Goal: Transaction & Acquisition: Purchase product/service

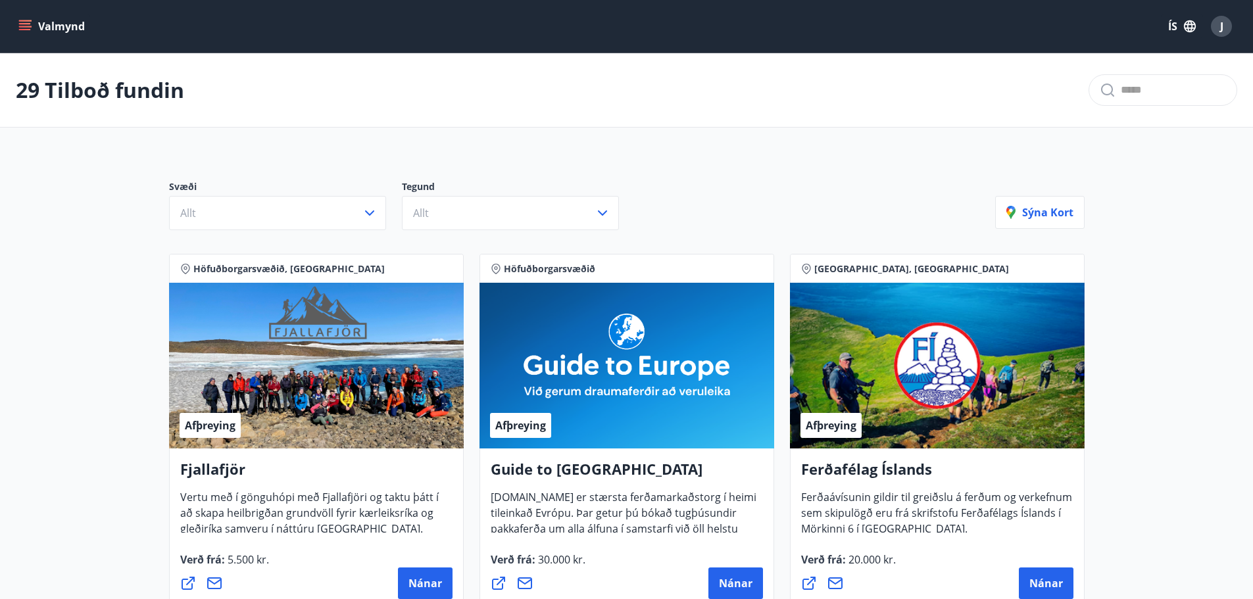
click at [63, 25] on button "Valmynd" at bounding box center [53, 26] width 74 height 24
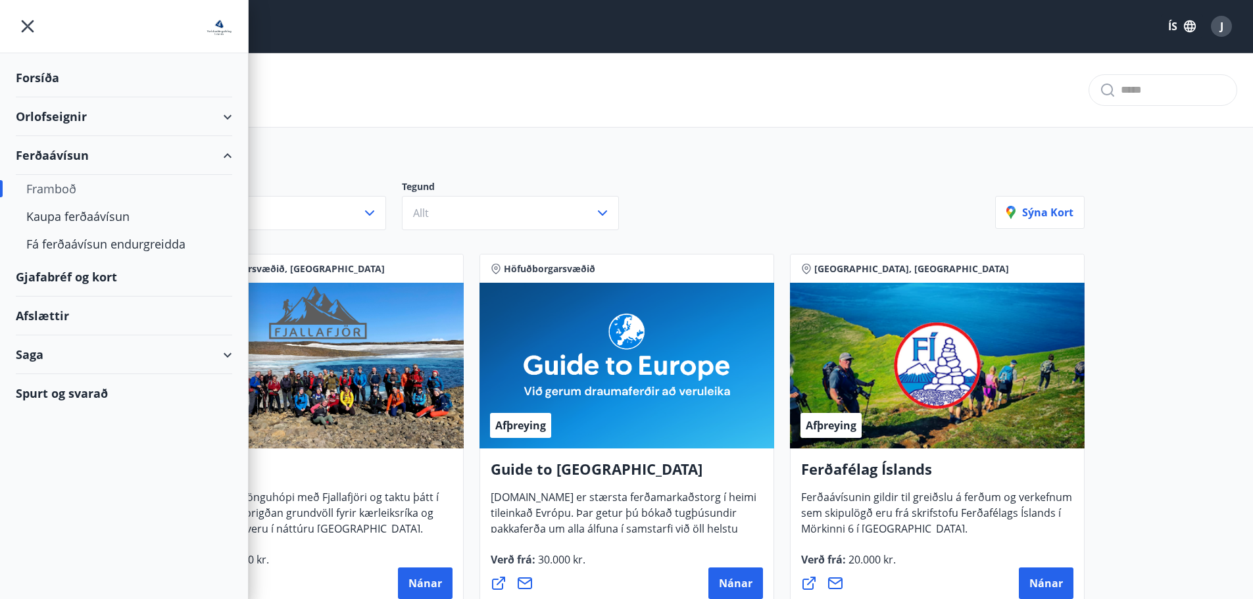
click at [41, 158] on div "Ferðaávísun" at bounding box center [124, 155] width 216 height 39
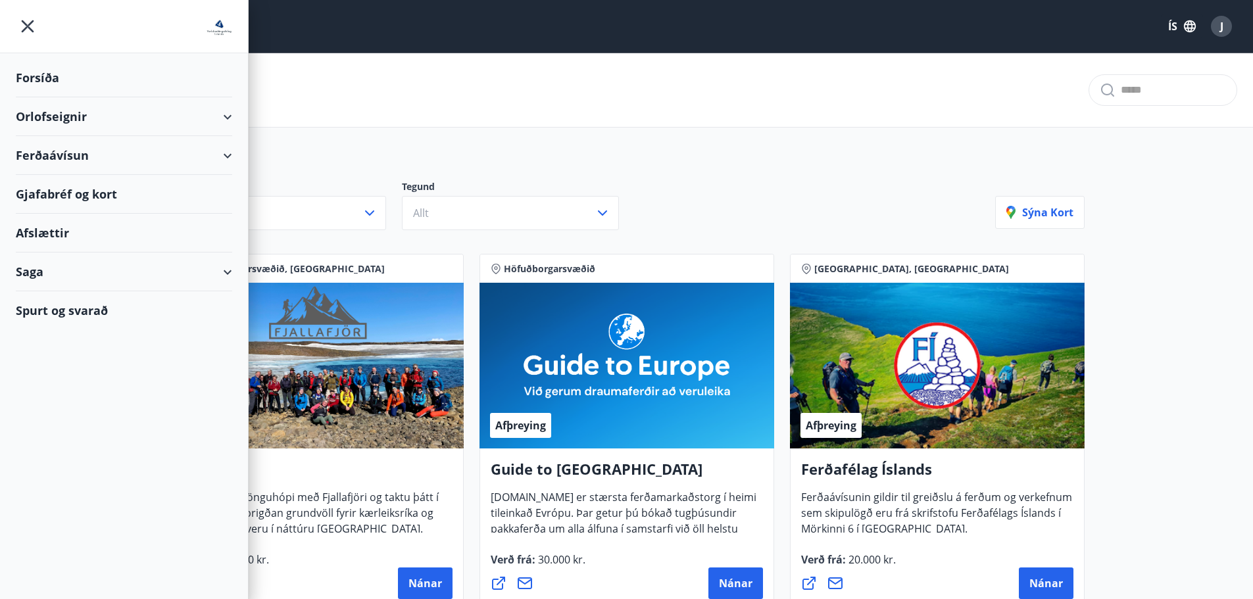
click at [51, 231] on div "Afslættir" at bounding box center [124, 233] width 216 height 39
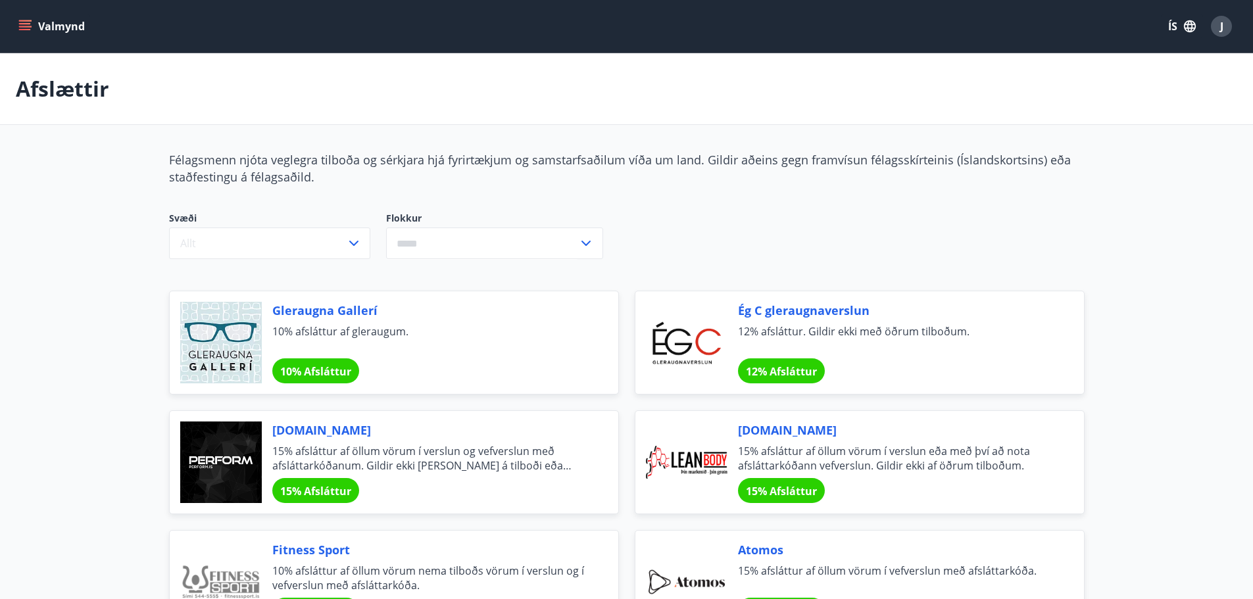
click at [43, 20] on button "Valmynd" at bounding box center [53, 26] width 74 height 24
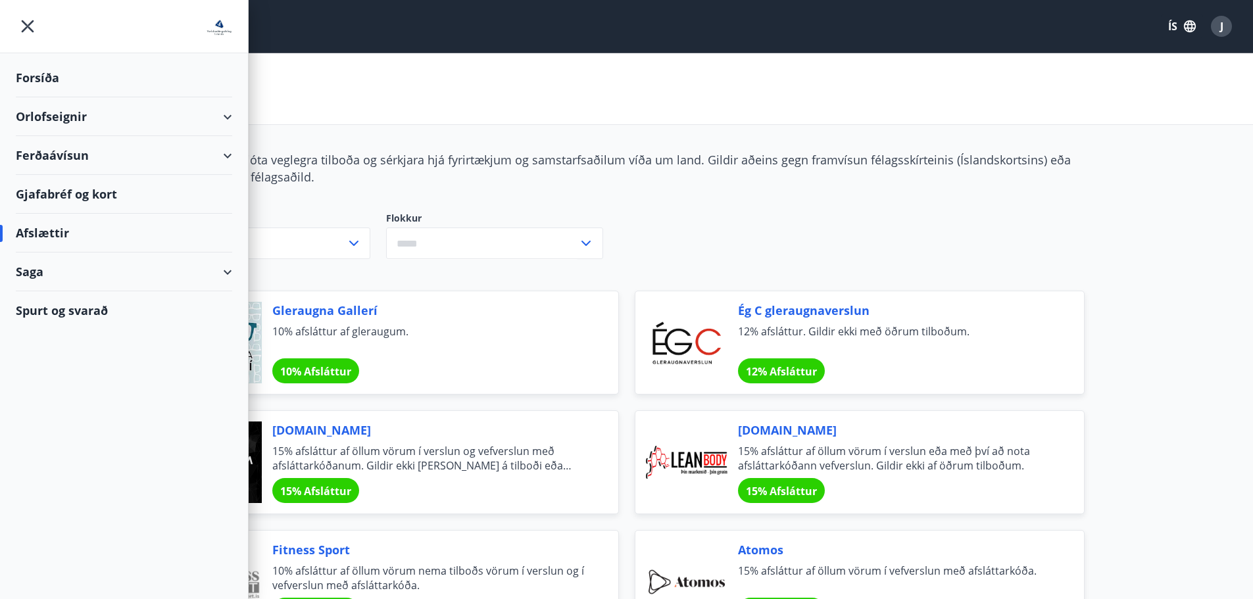
click at [57, 189] on div "Gjafabréf og kort" at bounding box center [124, 194] width 216 height 39
click at [53, 155] on div "Ferðaávísun" at bounding box center [124, 155] width 216 height 39
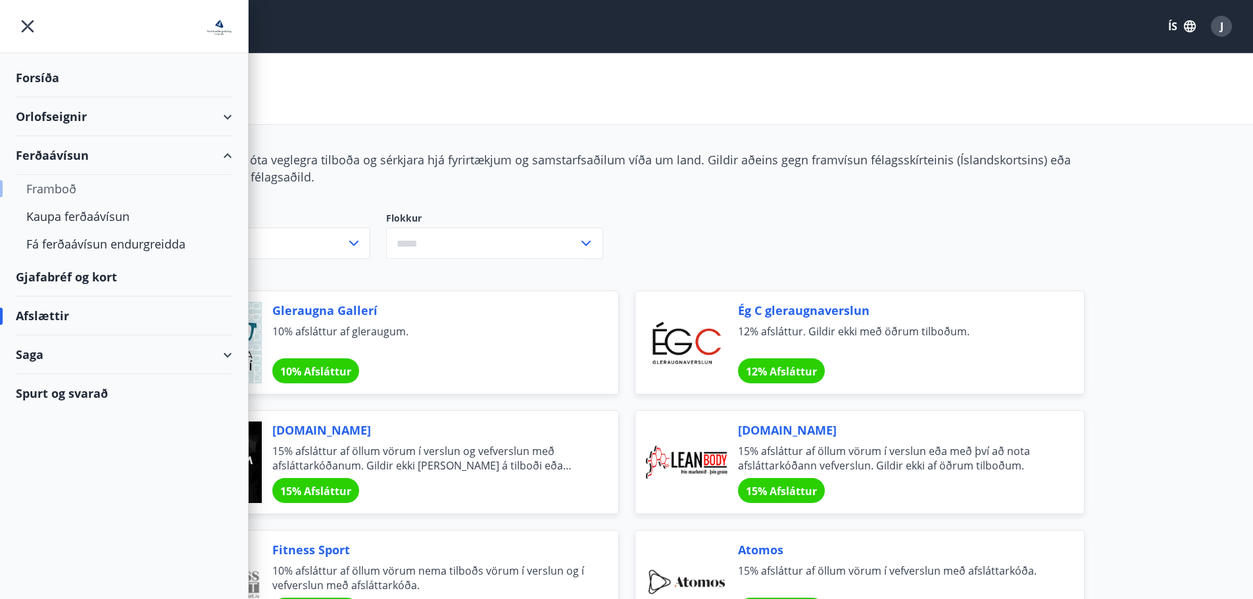
click at [53, 186] on div "Framboð" at bounding box center [123, 189] width 195 height 28
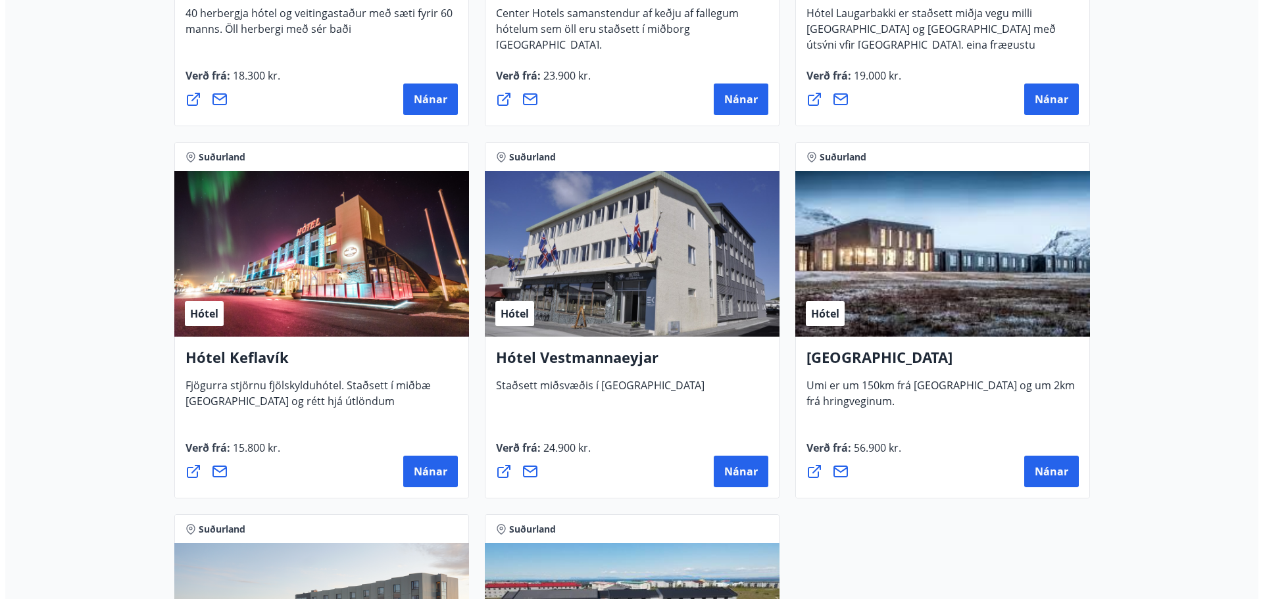
scroll to position [3093, 0]
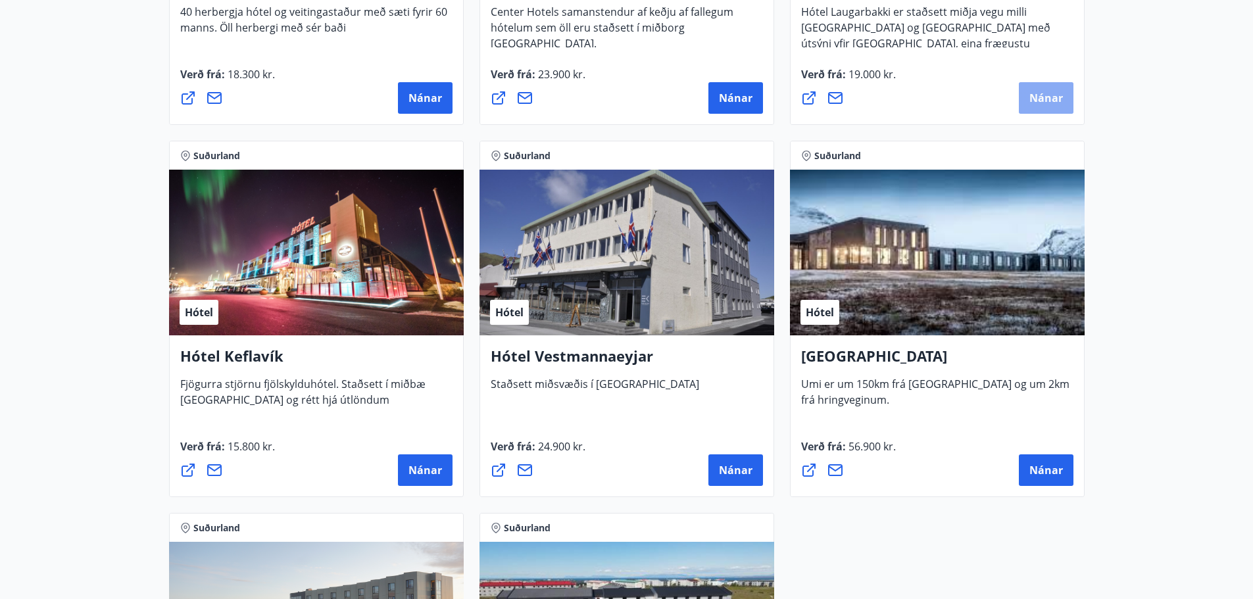
click at [1040, 98] on span "Nánar" at bounding box center [1047, 98] width 34 height 14
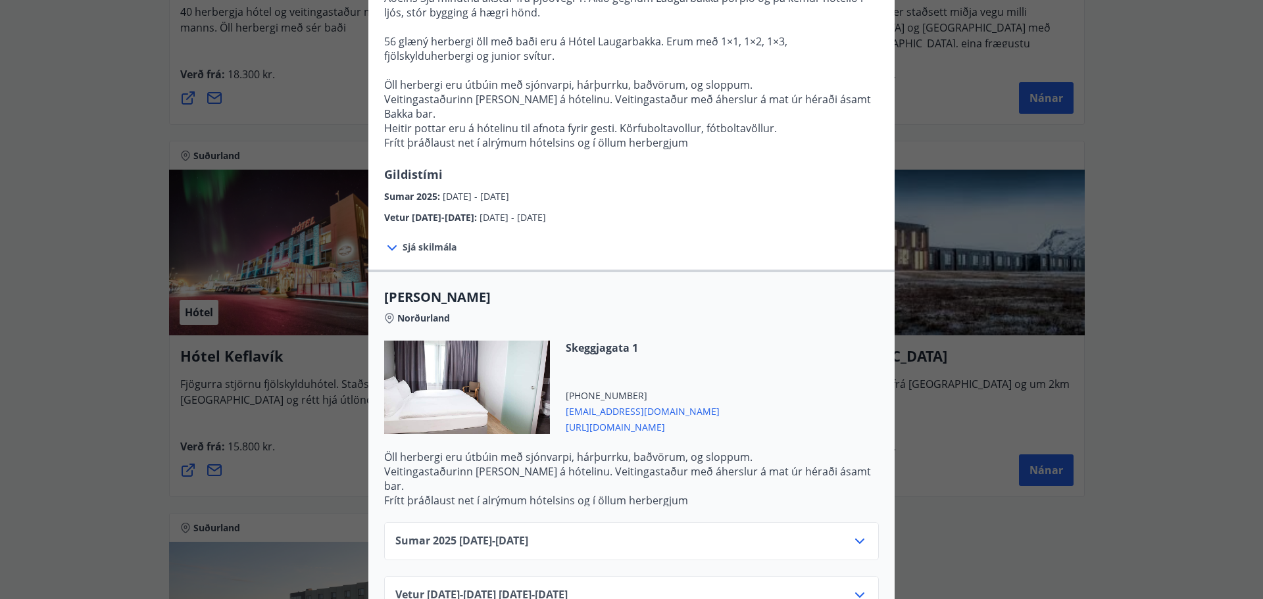
scroll to position [195, 0]
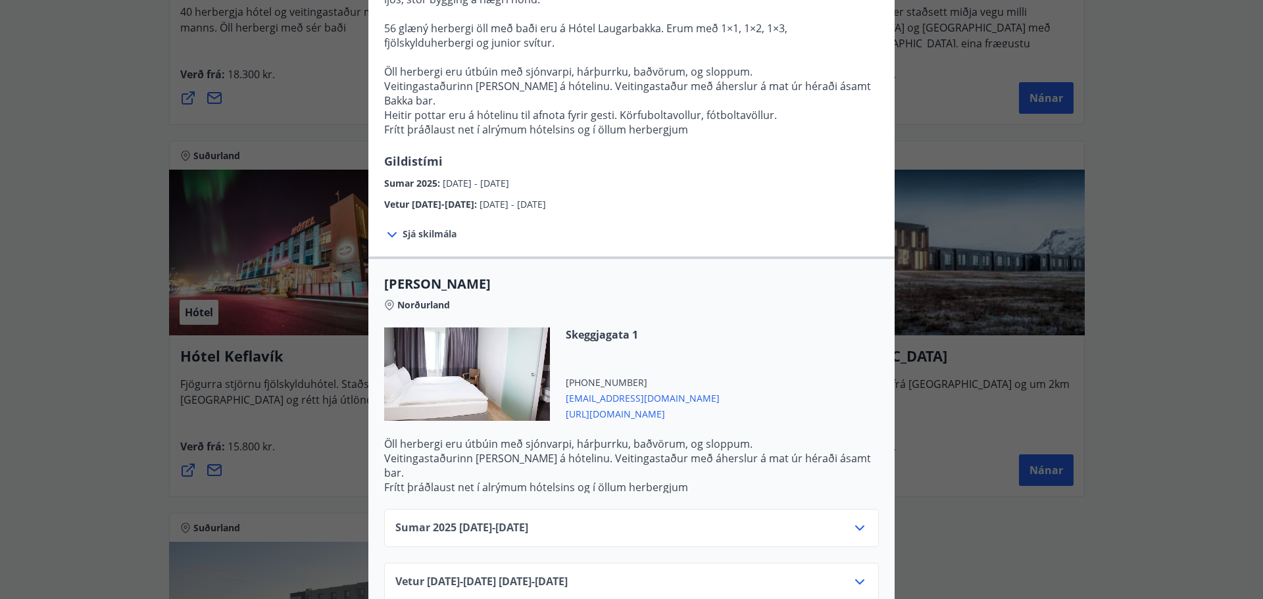
click at [859, 574] on icon at bounding box center [860, 582] width 16 height 16
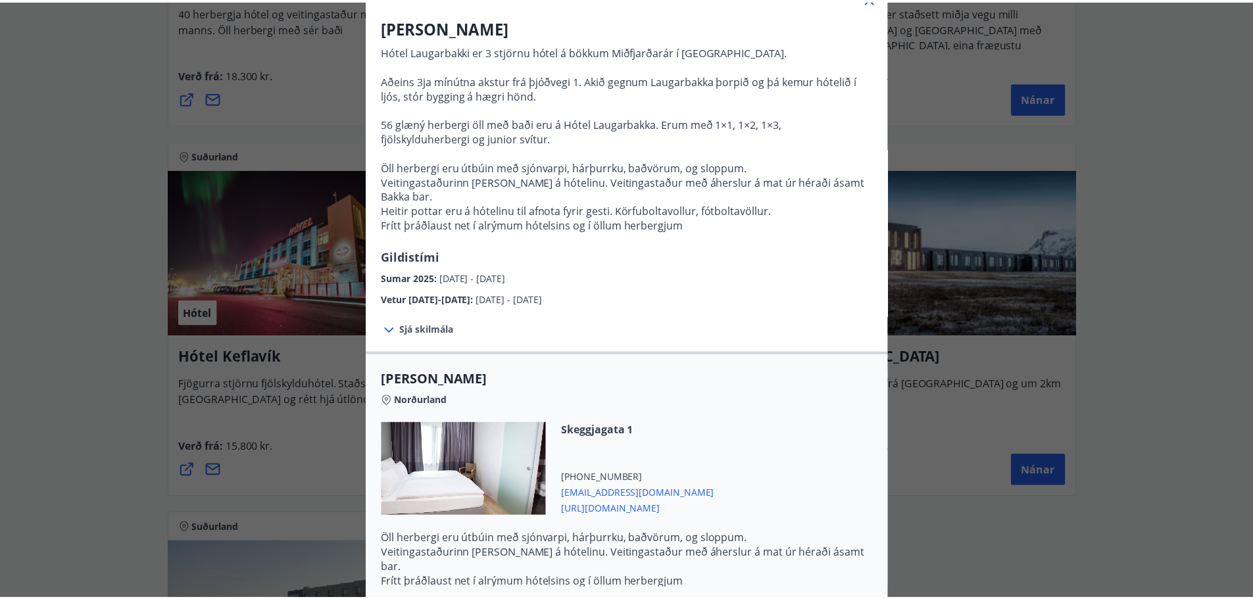
scroll to position [0, 0]
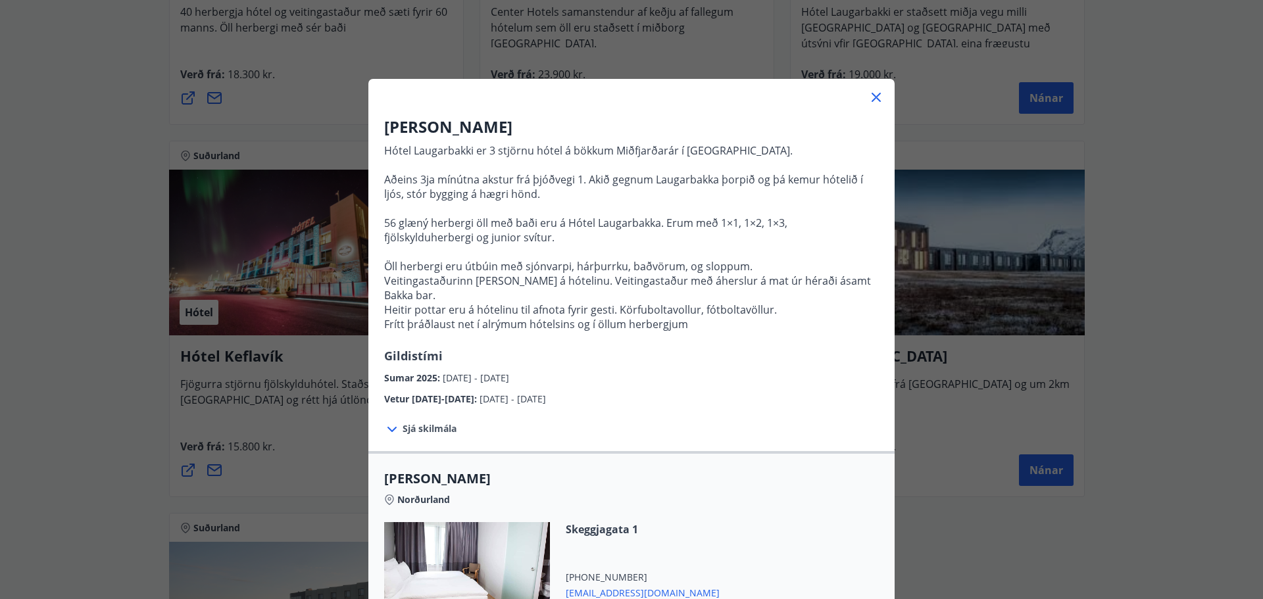
click at [870, 97] on icon at bounding box center [877, 97] width 16 height 16
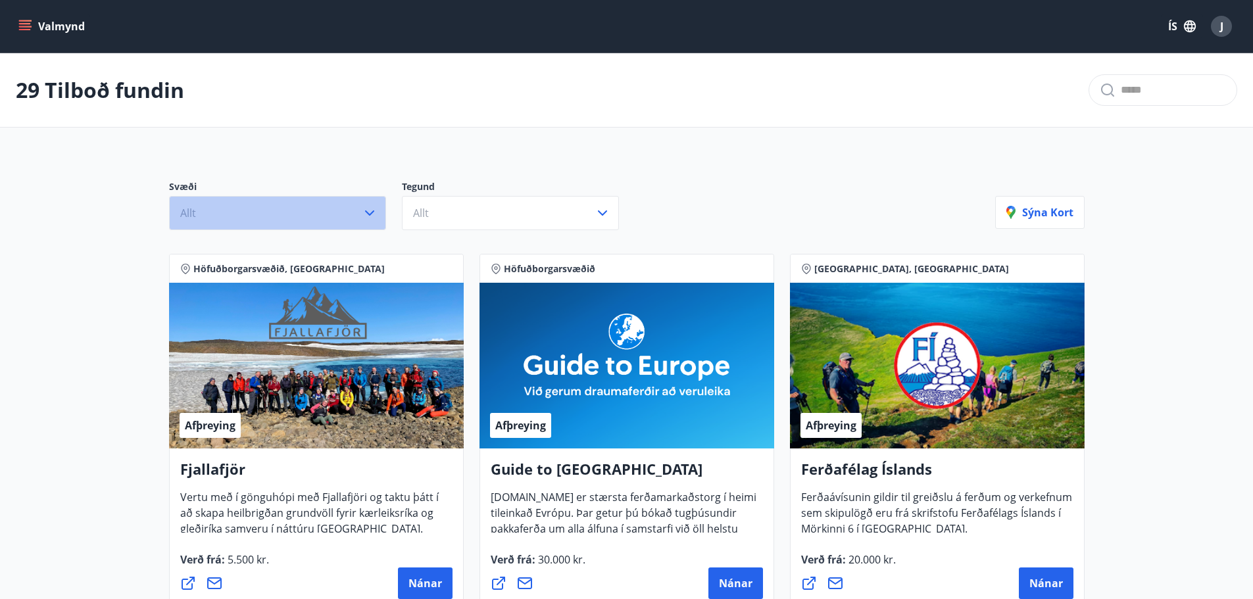
click at [286, 197] on button "Allt" at bounding box center [277, 213] width 217 height 34
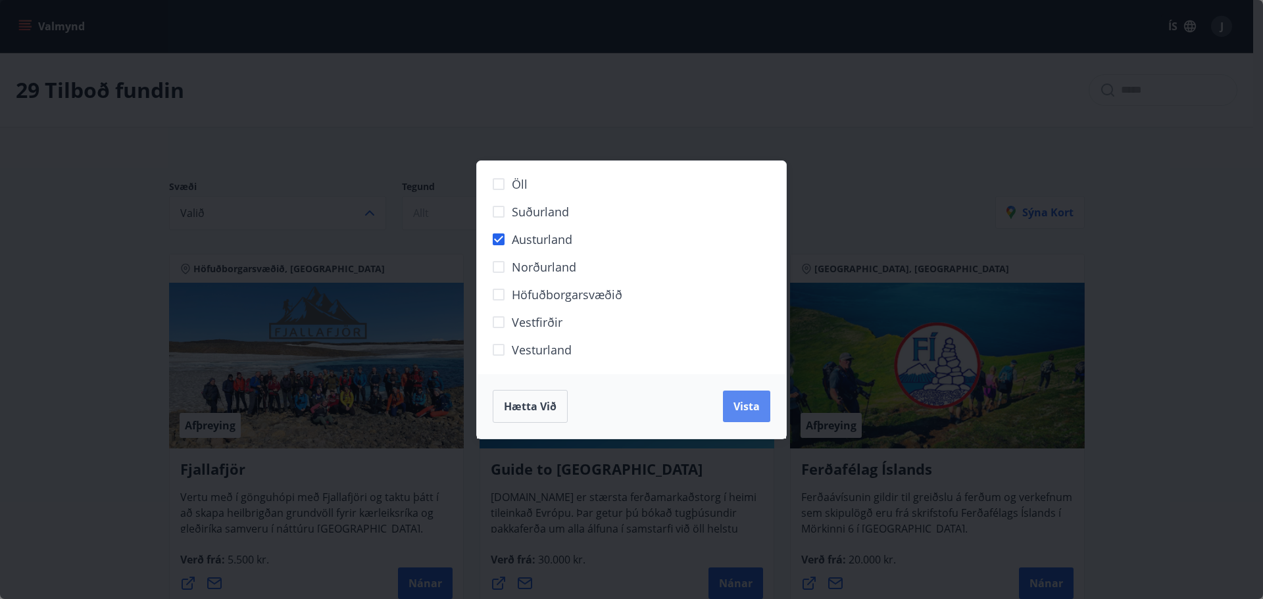
click at [738, 417] on button "Vista" at bounding box center [746, 407] width 47 height 32
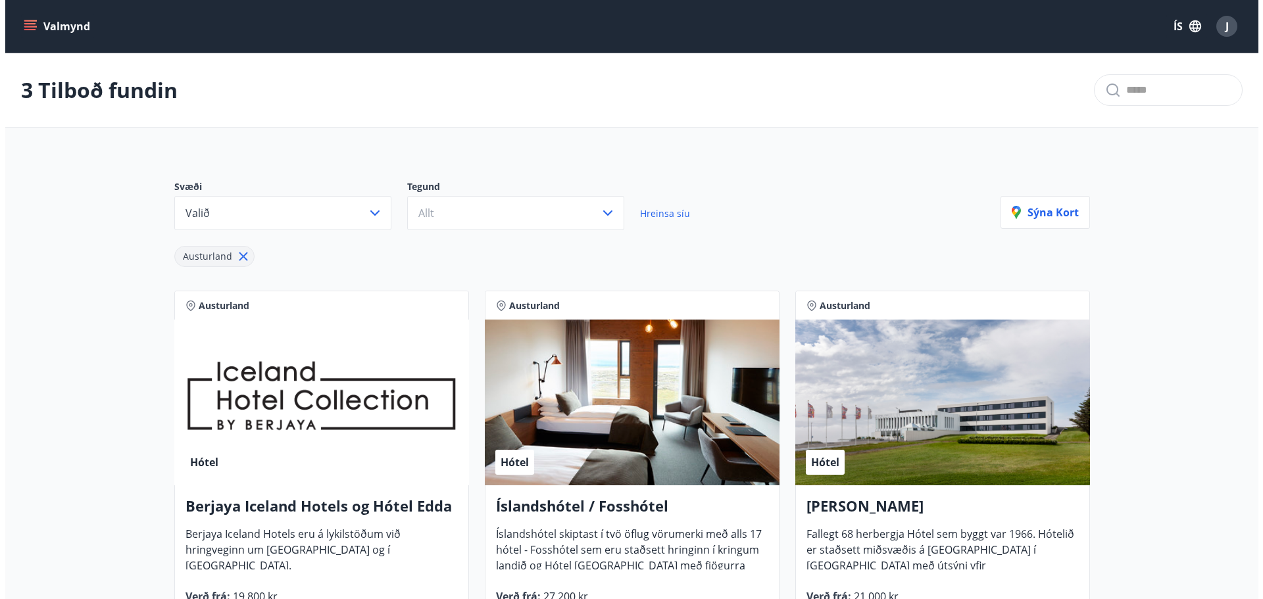
scroll to position [132, 0]
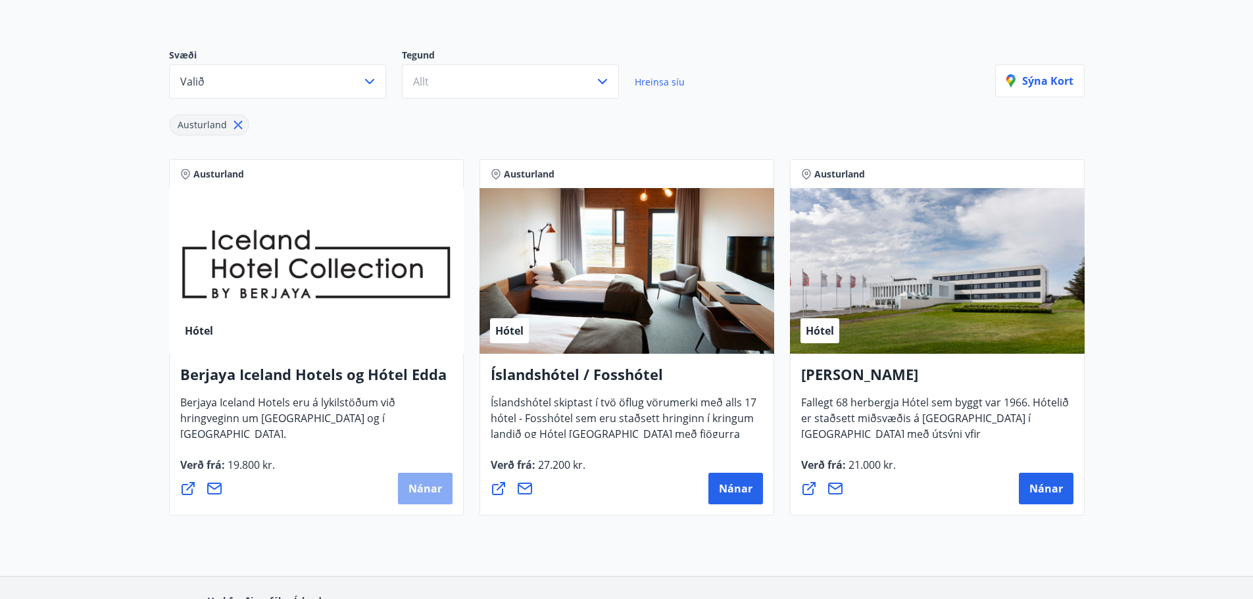
click at [411, 485] on span "Nánar" at bounding box center [426, 489] width 34 height 14
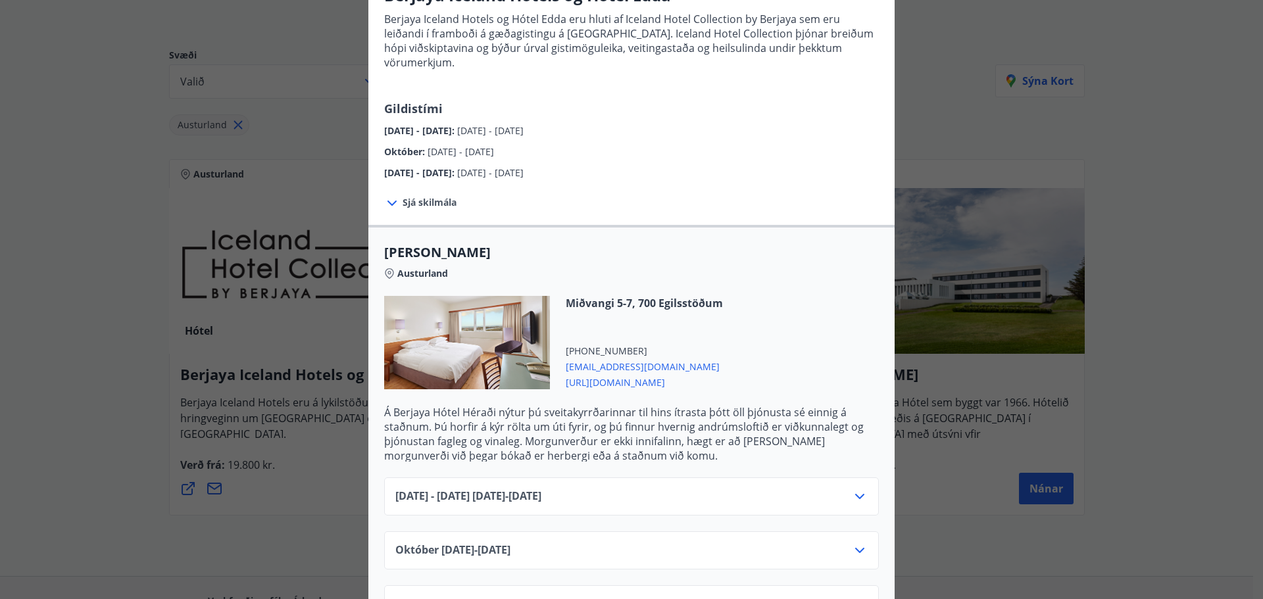
scroll to position [329, 0]
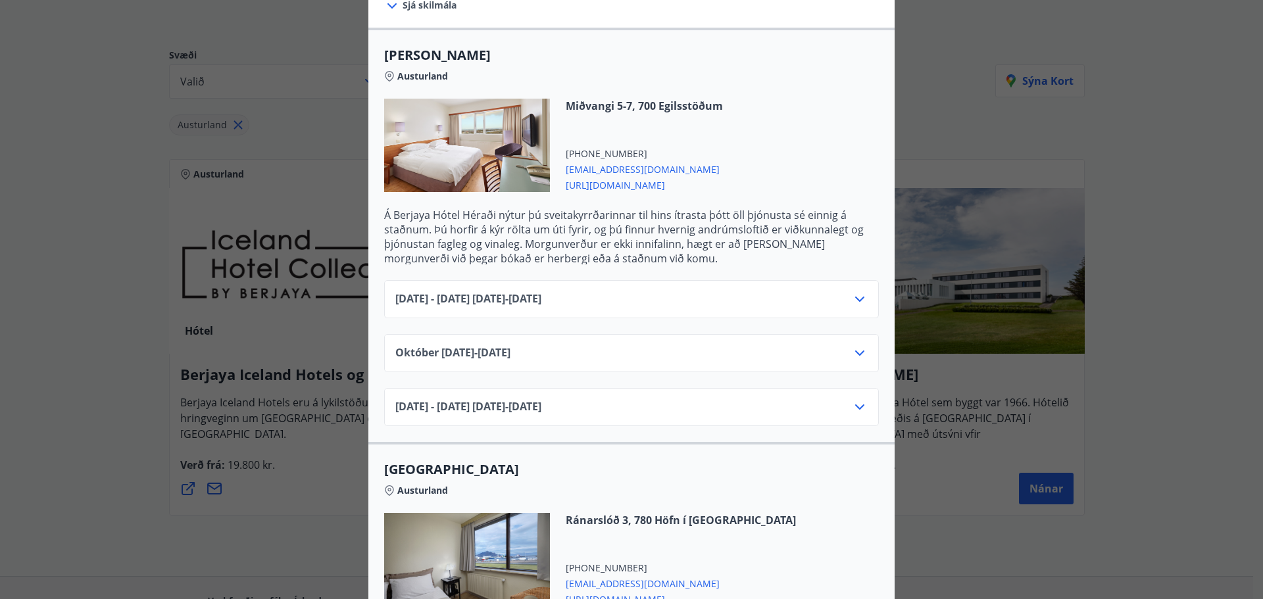
click at [620, 345] on div "[DATE]10.25 - [DATE]" at bounding box center [631, 358] width 472 height 26
click at [860, 345] on icon at bounding box center [860, 353] width 16 height 16
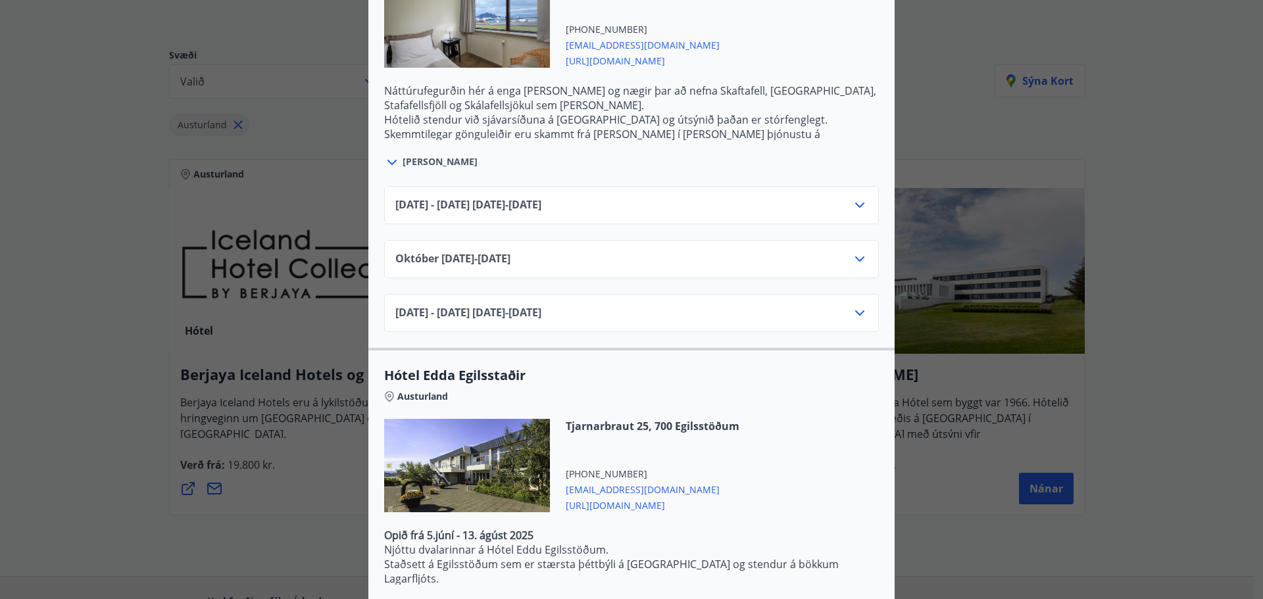
scroll to position [855, 0]
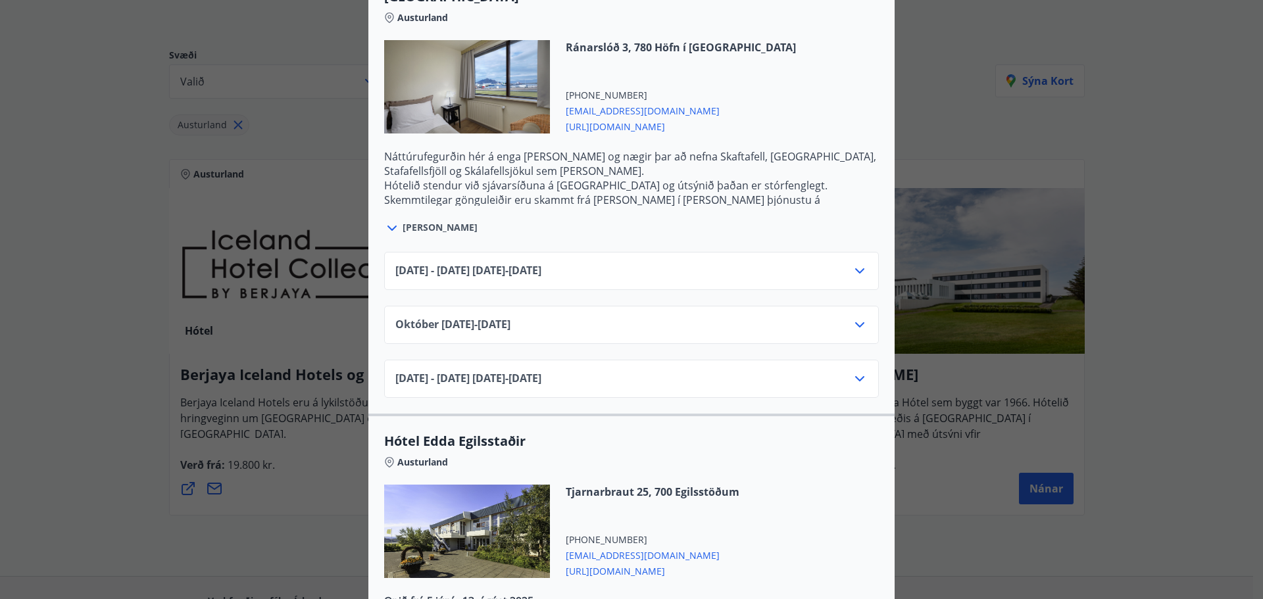
click at [780, 334] on div "[DATE] - [DATE] [DATE] - [DATE] [DATE]10.25 - [DATE] [DATE] - [DATE] [DATE] - […" at bounding box center [631, 317] width 526 height 162
click at [789, 321] on div "[DATE]10.25 - [DATE]" at bounding box center [631, 330] width 472 height 26
click at [852, 317] on icon at bounding box center [860, 325] width 16 height 16
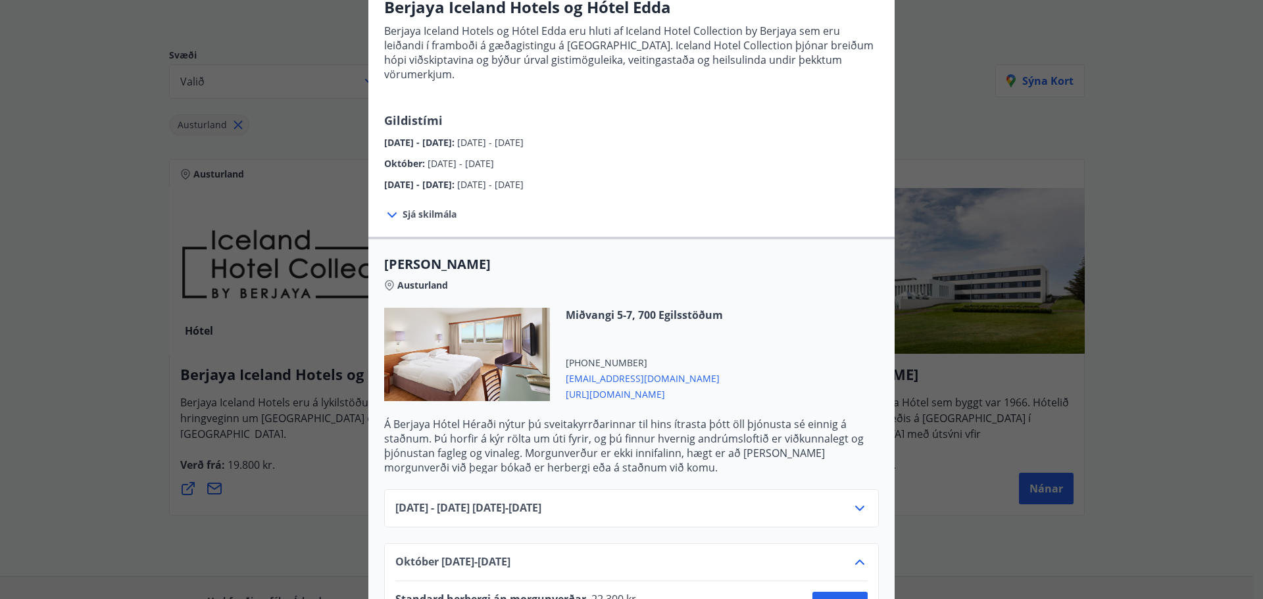
scroll to position [0, 0]
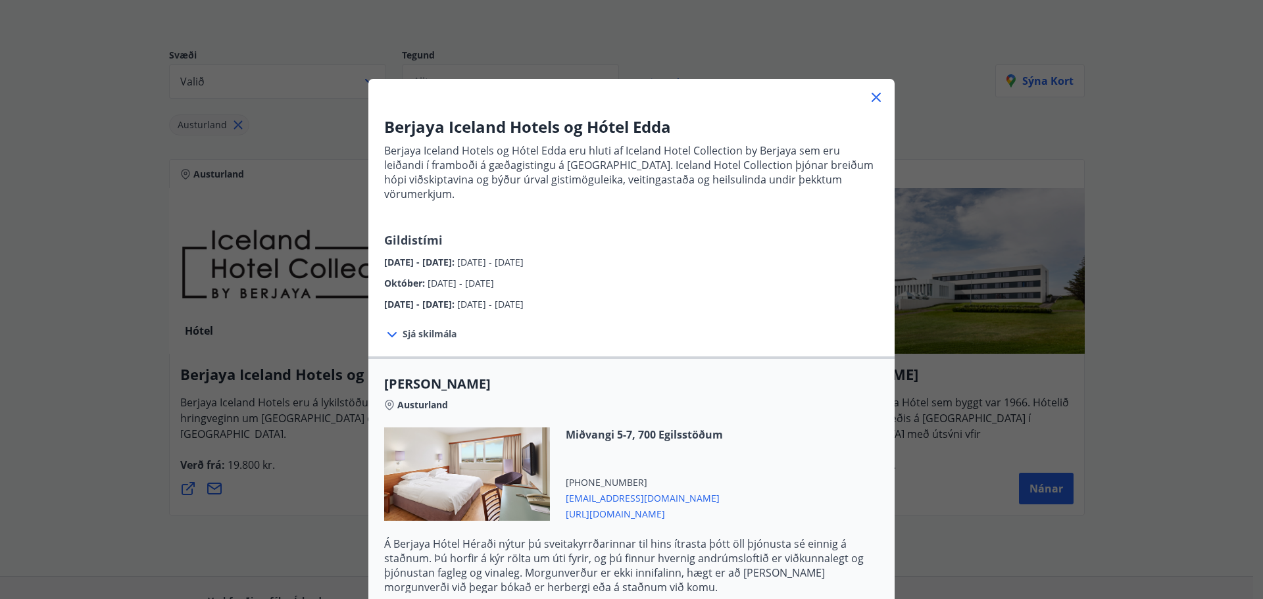
click at [876, 97] on icon at bounding box center [877, 98] width 2 height 2
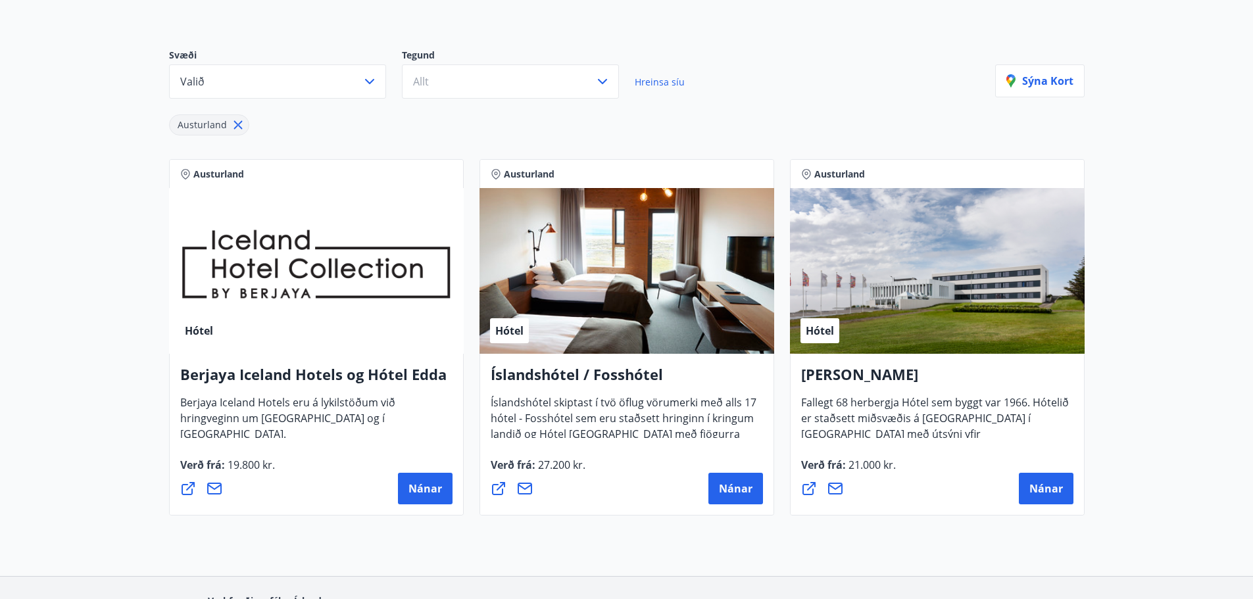
click at [632, 399] on span "Íslandshótel skiptast í tvö öflug vörumerki með alls 17 hótel - Fosshótel sem e…" at bounding box center [624, 431] width 266 height 72
click at [632, 378] on h4 "Íslandshótel / Fosshótel" at bounding box center [627, 380] width 272 height 30
click at [753, 499] on button "Nánar" at bounding box center [736, 489] width 55 height 32
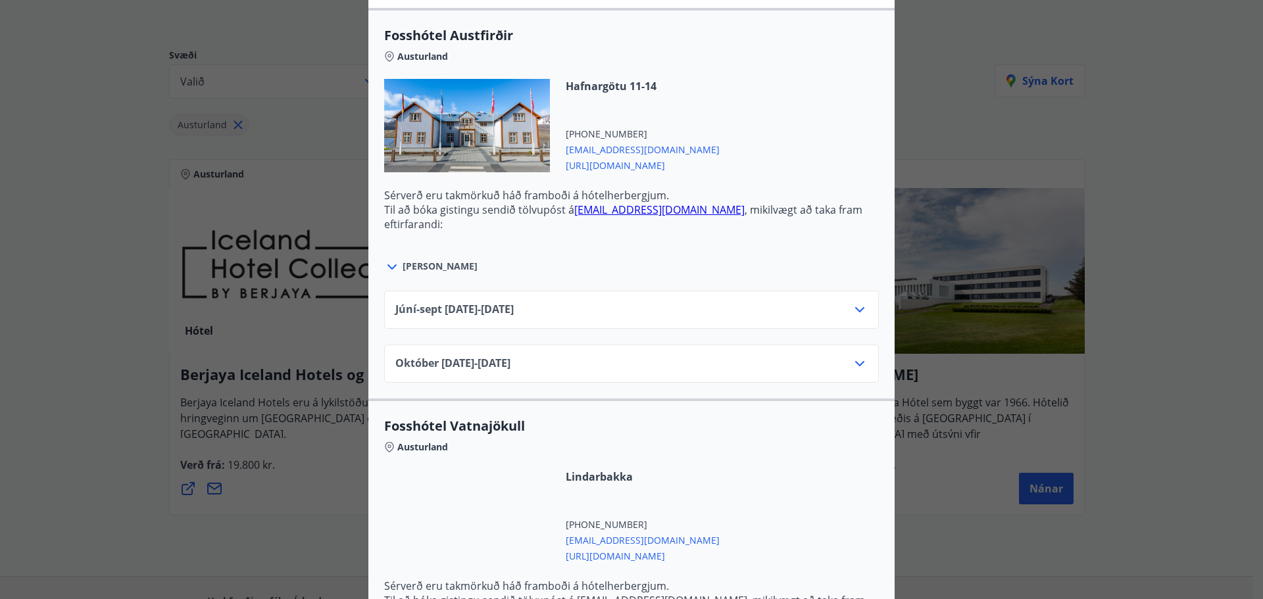
scroll to position [461, 0]
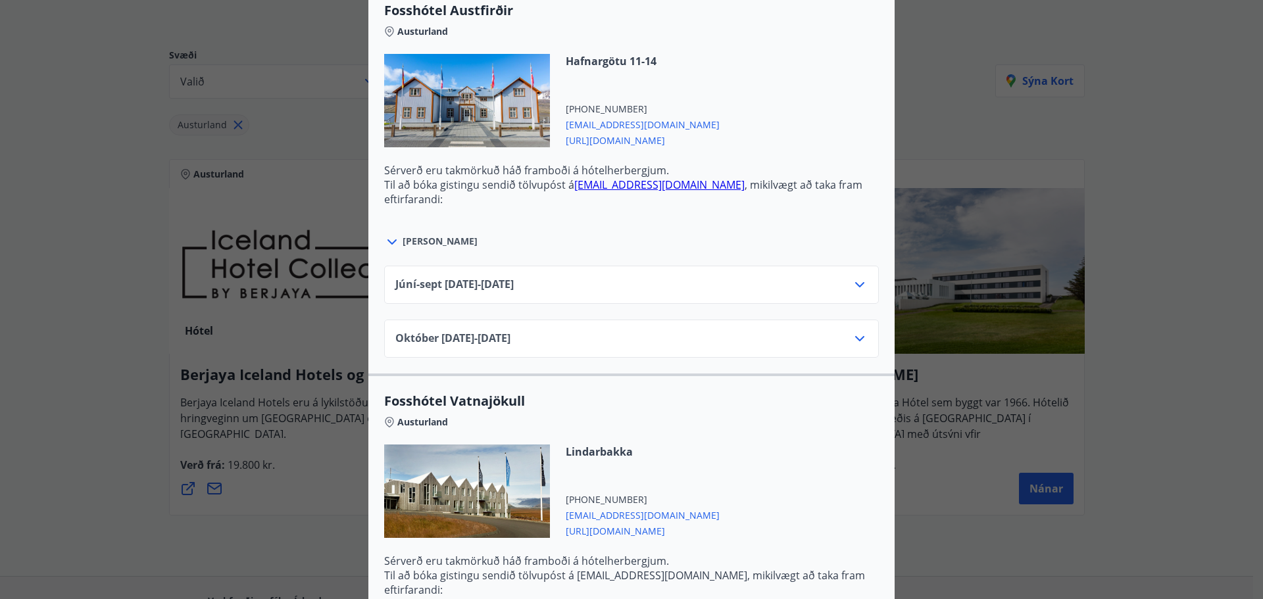
click at [711, 349] on div "[DATE]10.25 - [DATE]" at bounding box center [631, 344] width 472 height 26
click at [860, 331] on icon at bounding box center [860, 339] width 16 height 16
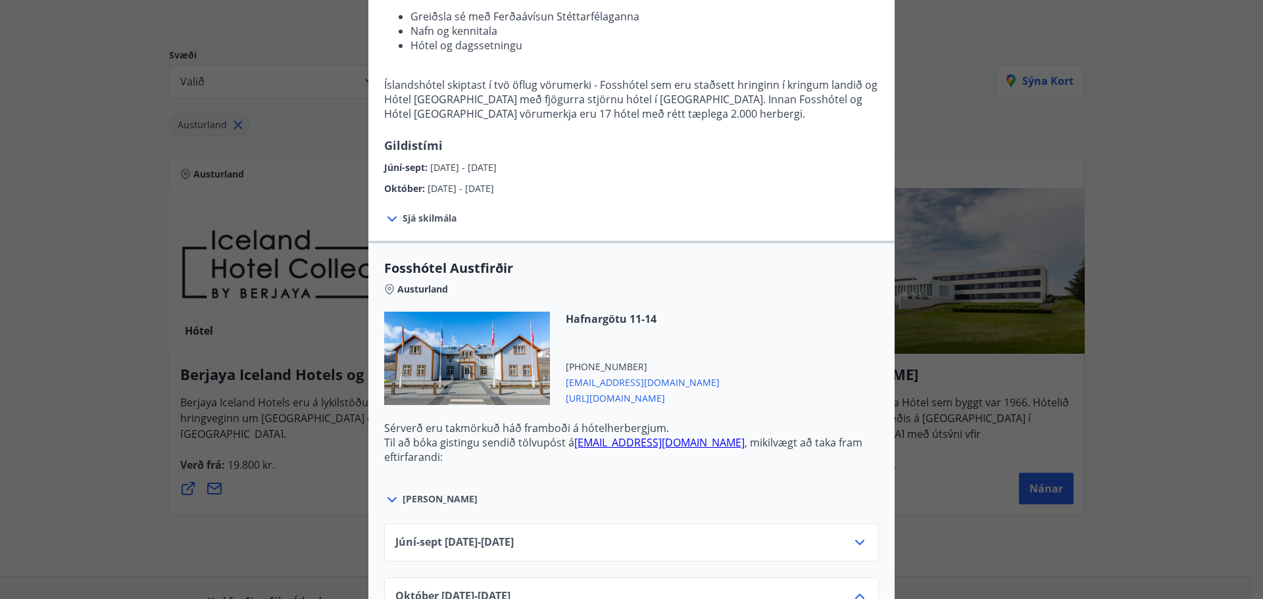
scroll to position [263, 0]
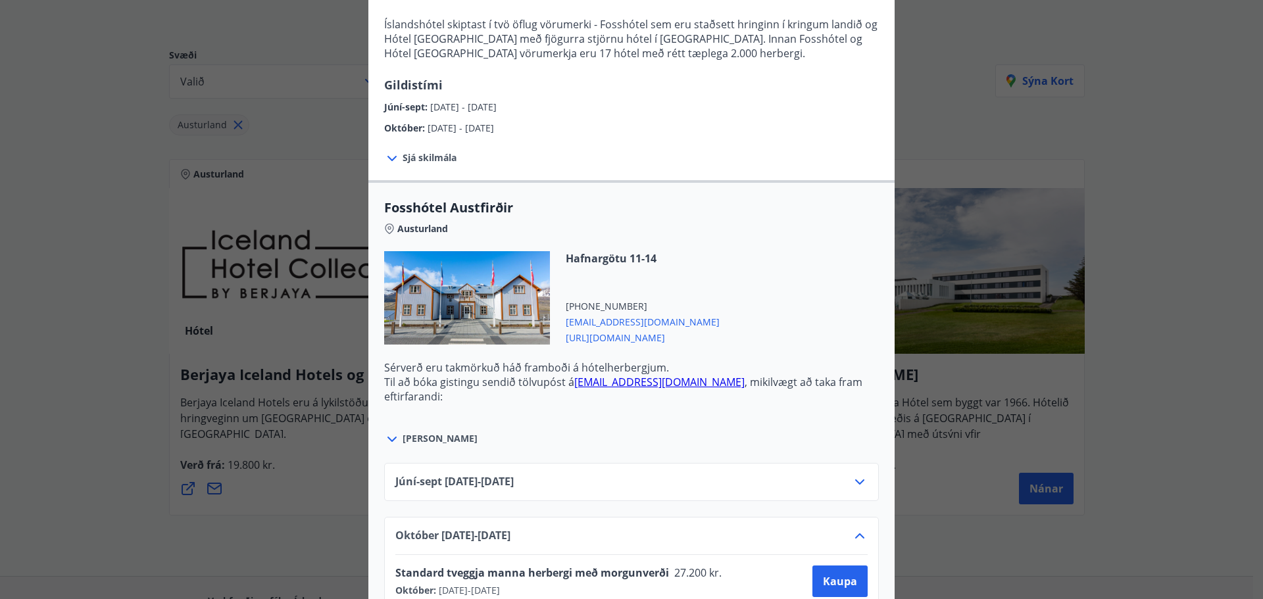
click at [442, 161] on span "Sjá skilmála" at bounding box center [430, 157] width 54 height 13
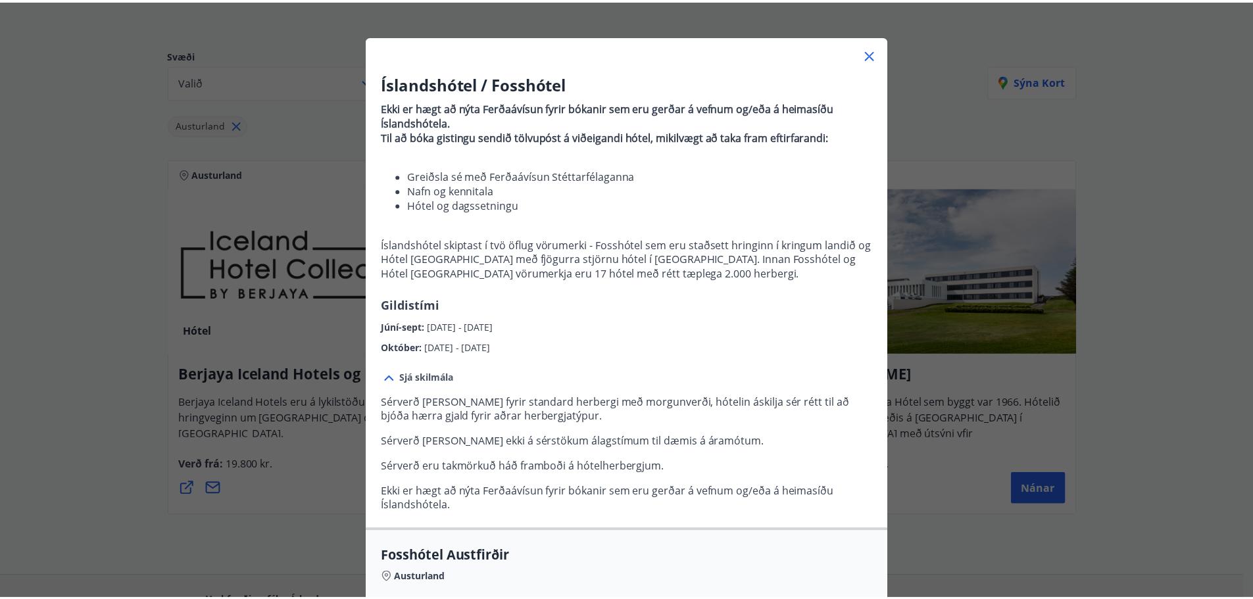
scroll to position [0, 0]
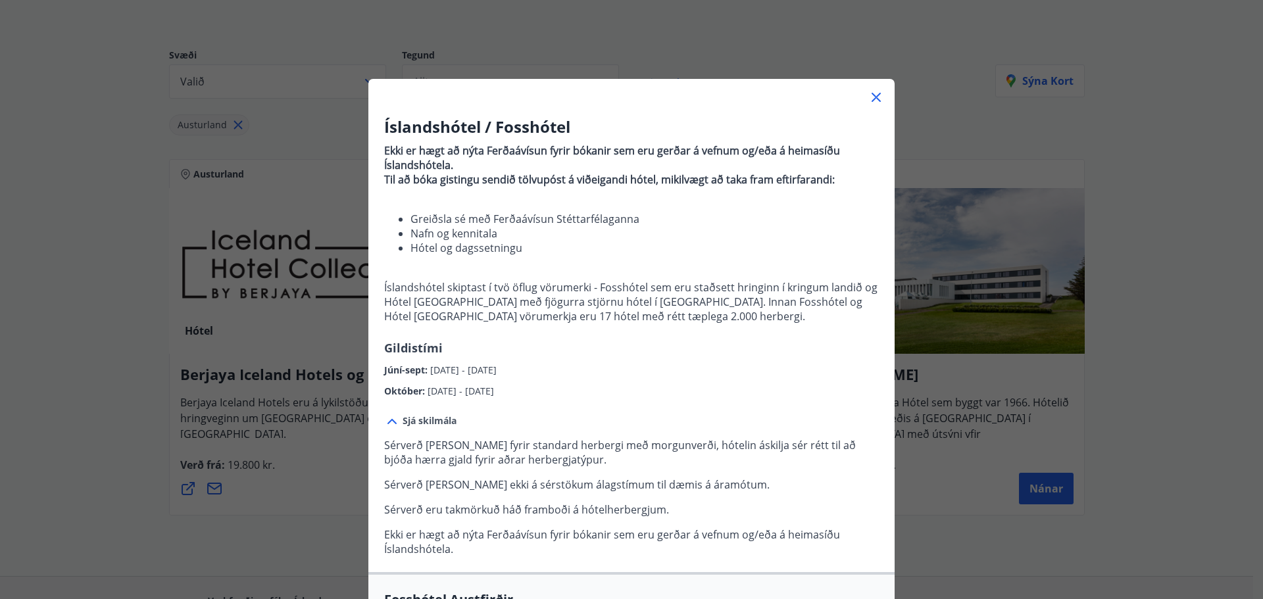
click at [1091, 38] on div "Íslandshótel / Fosshótel Ekki er hægt að nýta Ferðaávísun fyrir bókanir sem eru…" at bounding box center [631, 299] width 1263 height 599
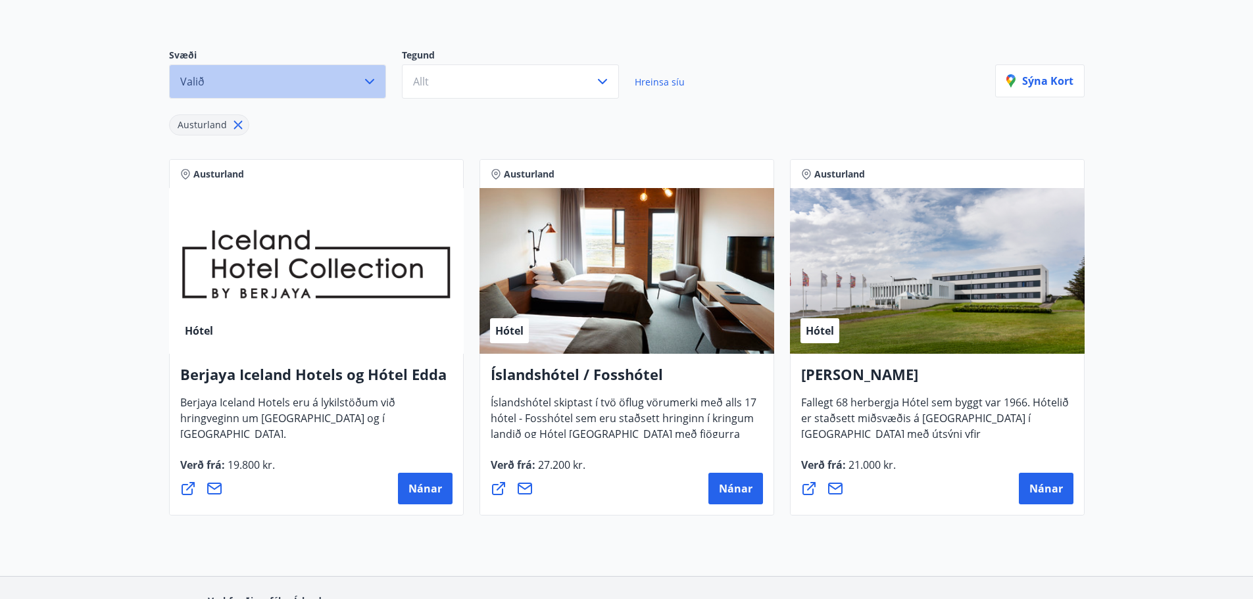
click at [336, 74] on button "Valið" at bounding box center [277, 81] width 217 height 34
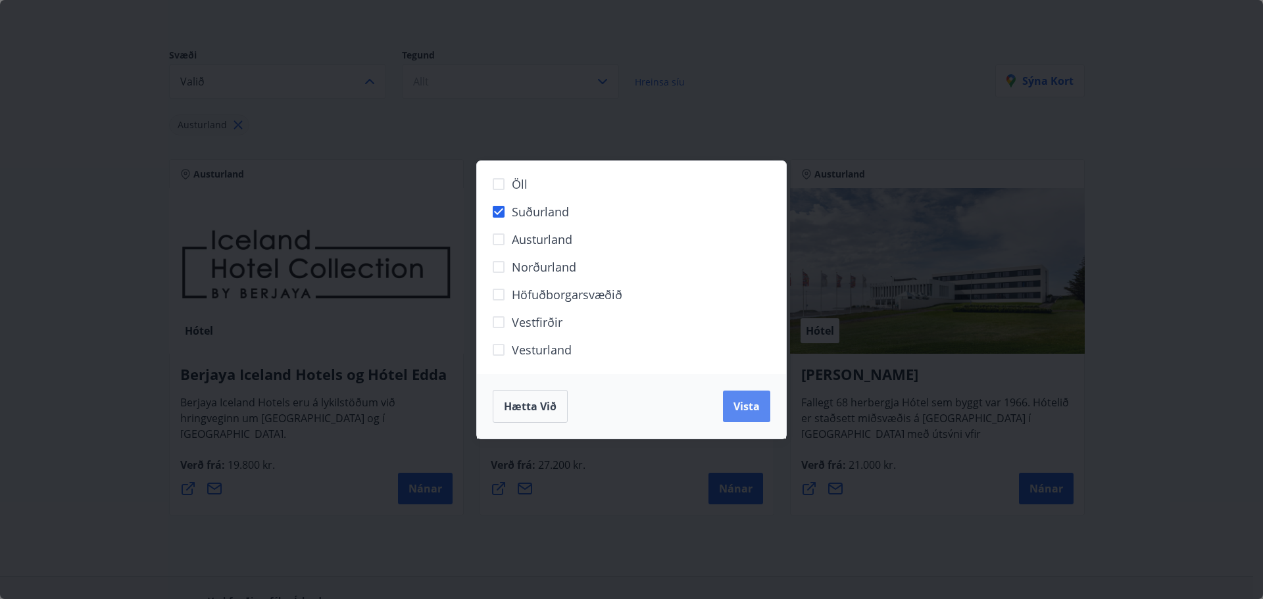
click at [749, 407] on span "Vista" at bounding box center [747, 406] width 26 height 14
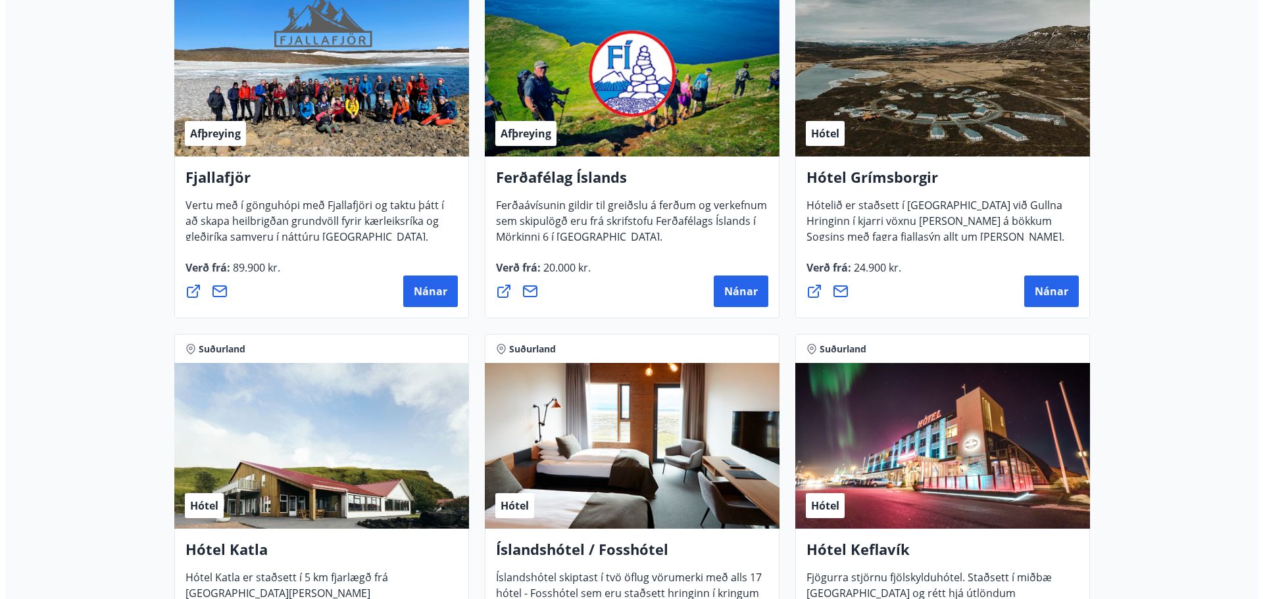
scroll to position [526, 0]
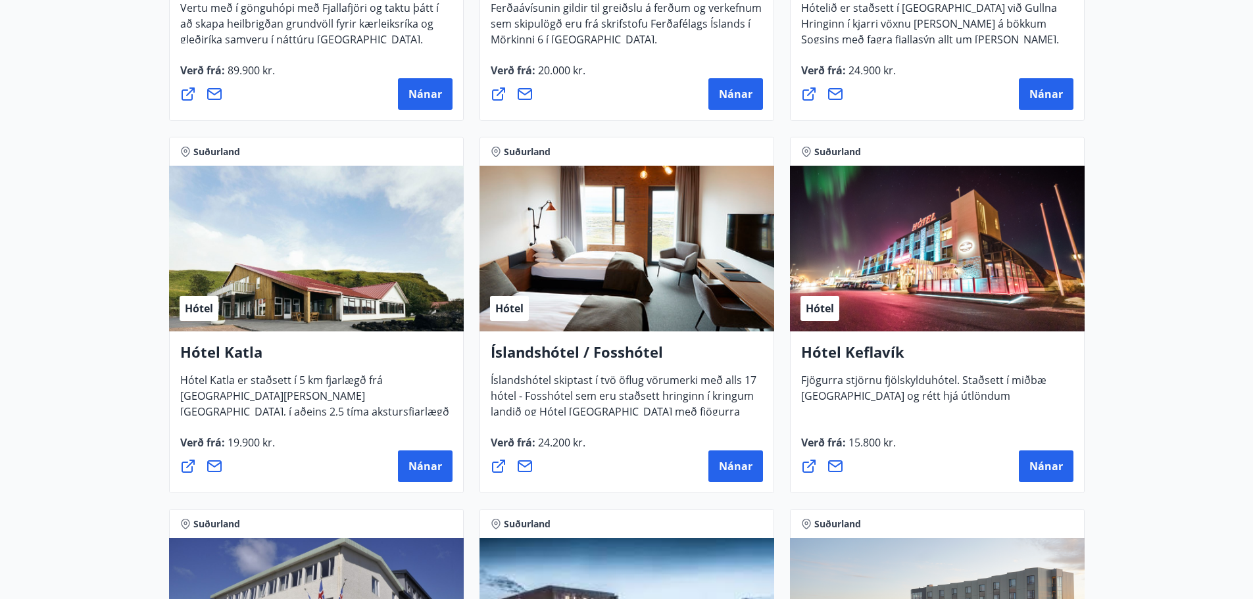
click at [684, 241] on div "Hótel" at bounding box center [627, 249] width 295 height 166
click at [728, 454] on button "Nánar" at bounding box center [736, 467] width 55 height 32
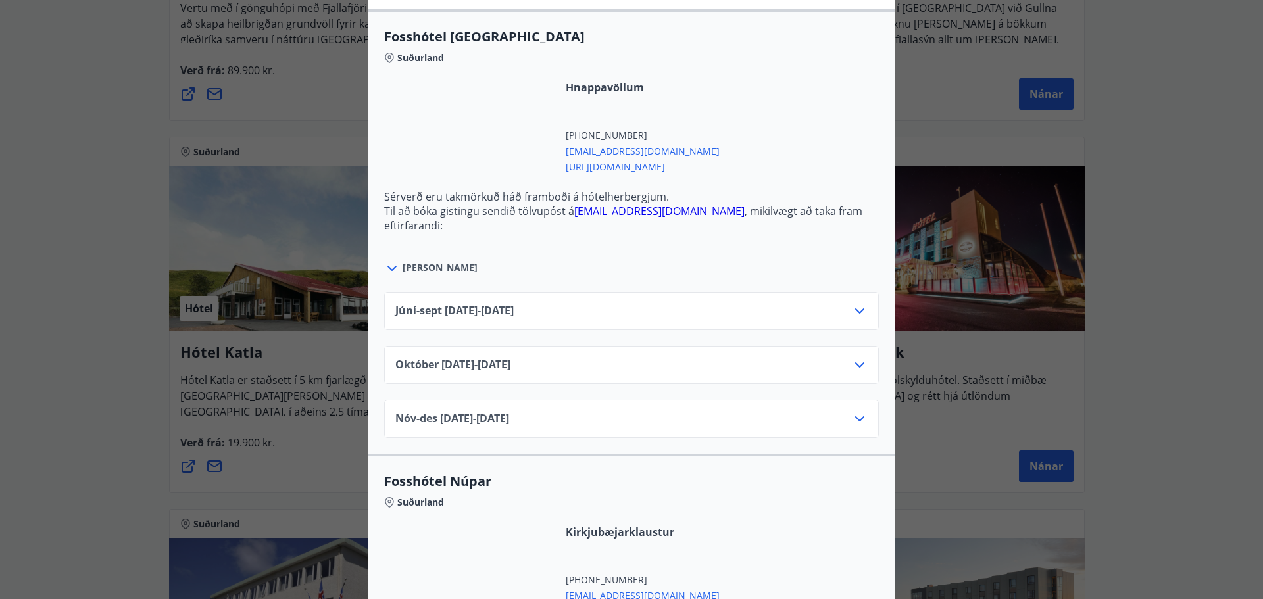
scroll to position [461, 0]
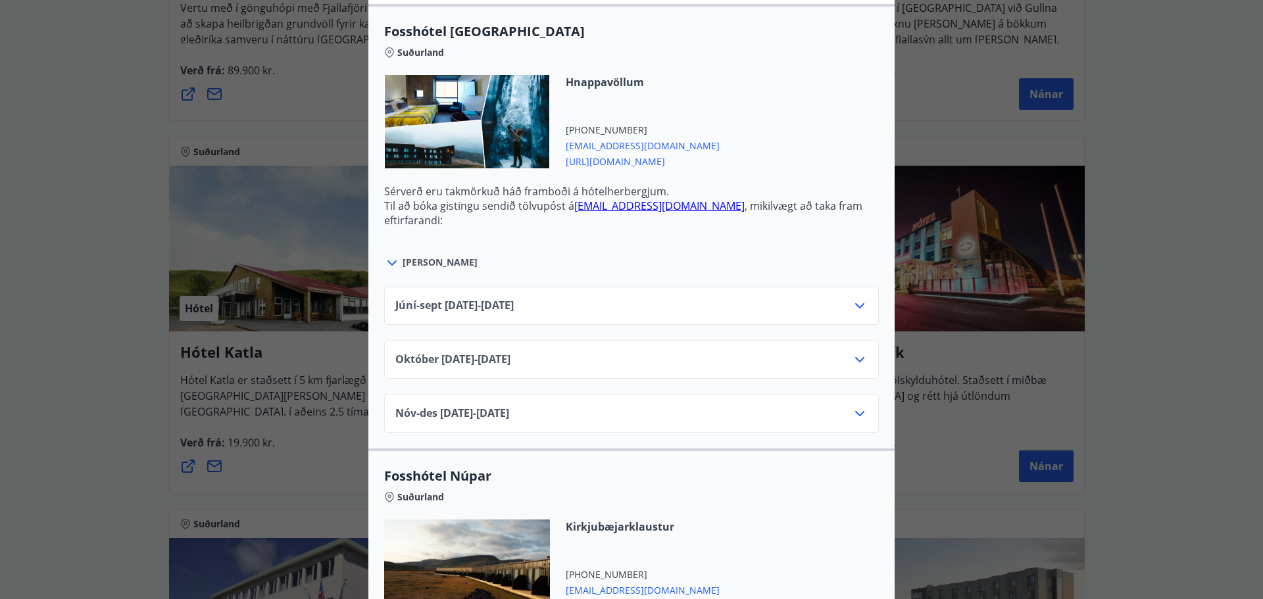
click at [663, 363] on div "[DATE]10.25 - [DATE]" at bounding box center [631, 365] width 472 height 26
click at [865, 358] on div "[DATE]10.25 - [DATE]" at bounding box center [631, 360] width 495 height 38
click at [854, 357] on icon at bounding box center [860, 360] width 16 height 16
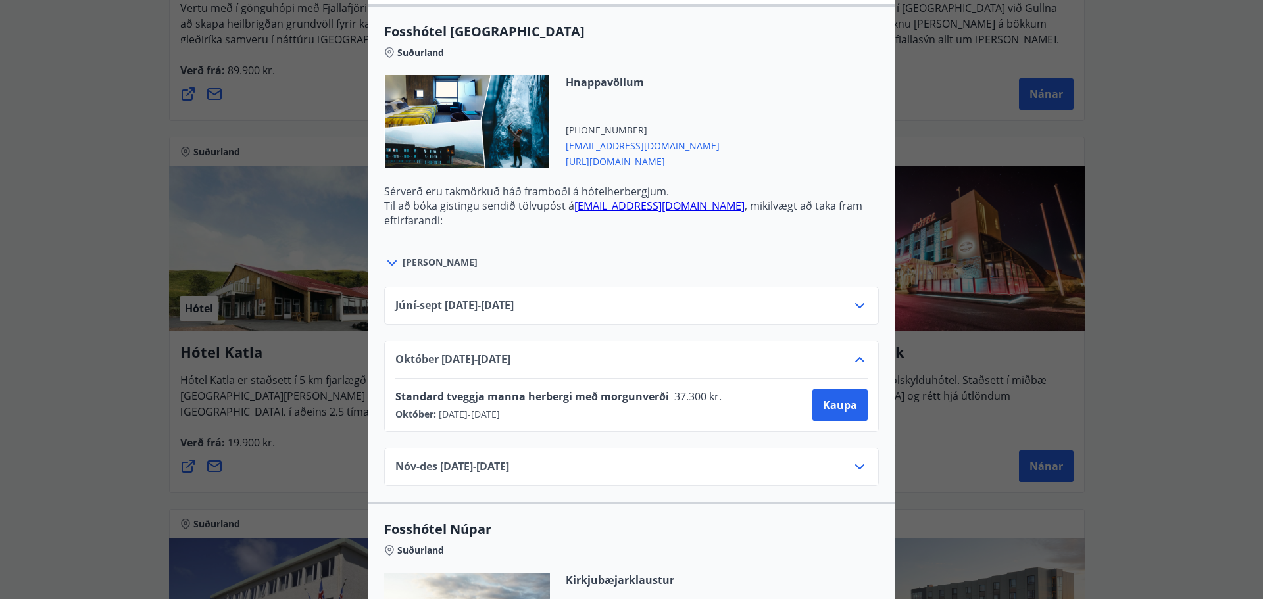
click at [854, 357] on icon at bounding box center [860, 360] width 16 height 16
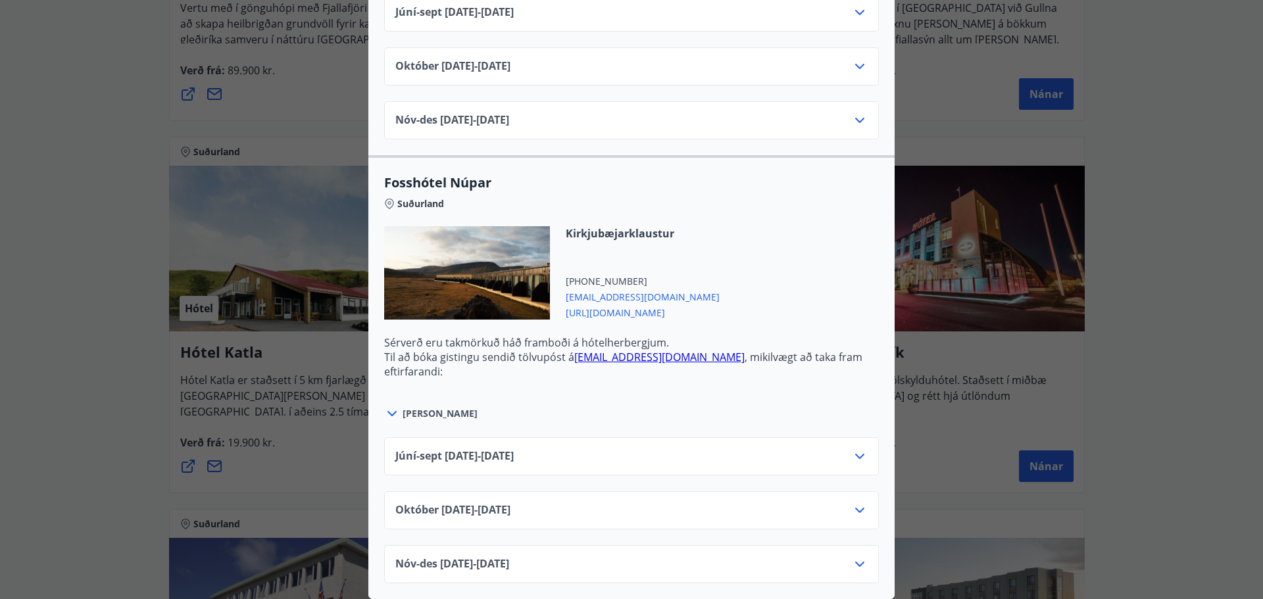
scroll to position [764, 0]
click at [855, 503] on icon at bounding box center [860, 511] width 16 height 16
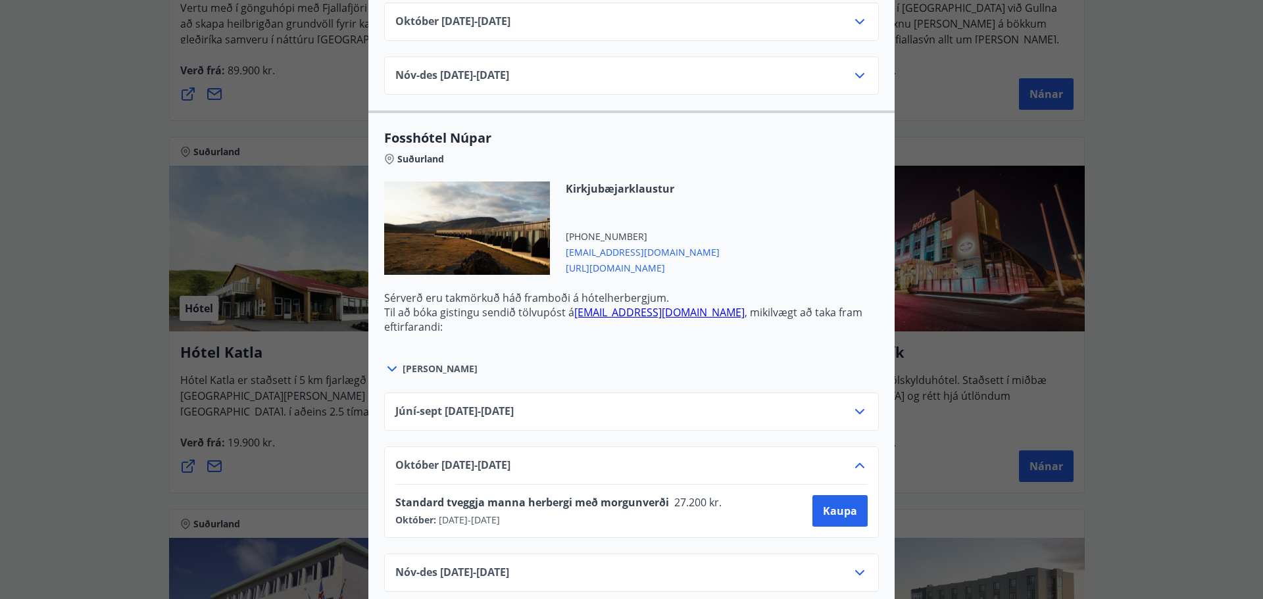
scroll to position [817, 0]
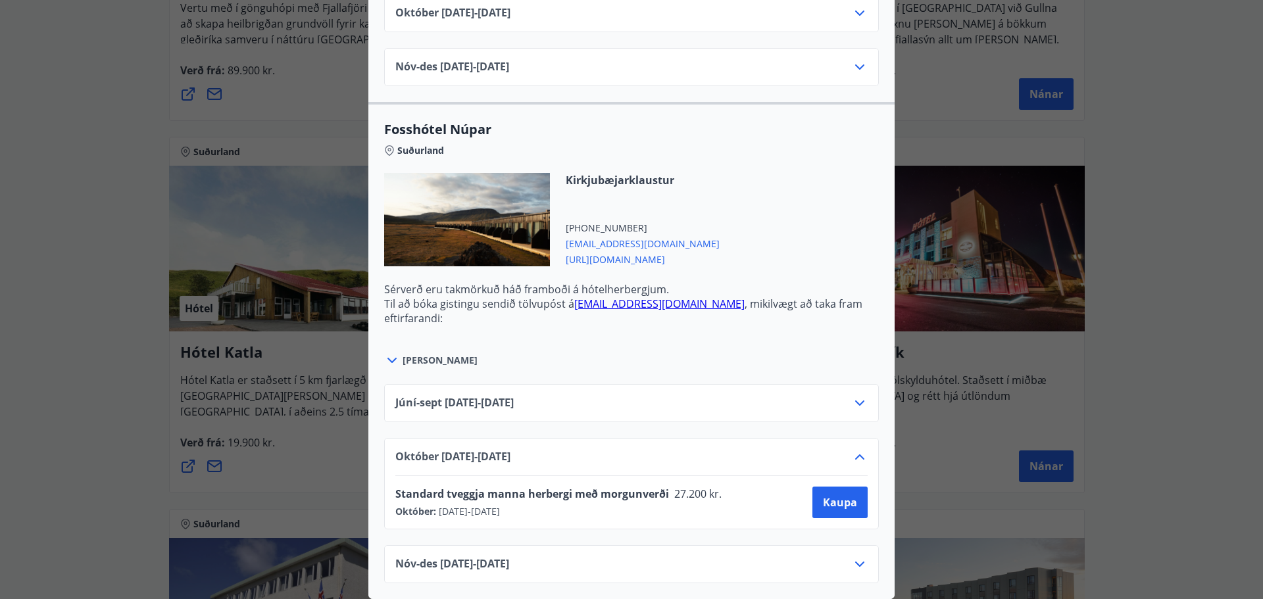
click at [856, 453] on icon at bounding box center [860, 457] width 16 height 16
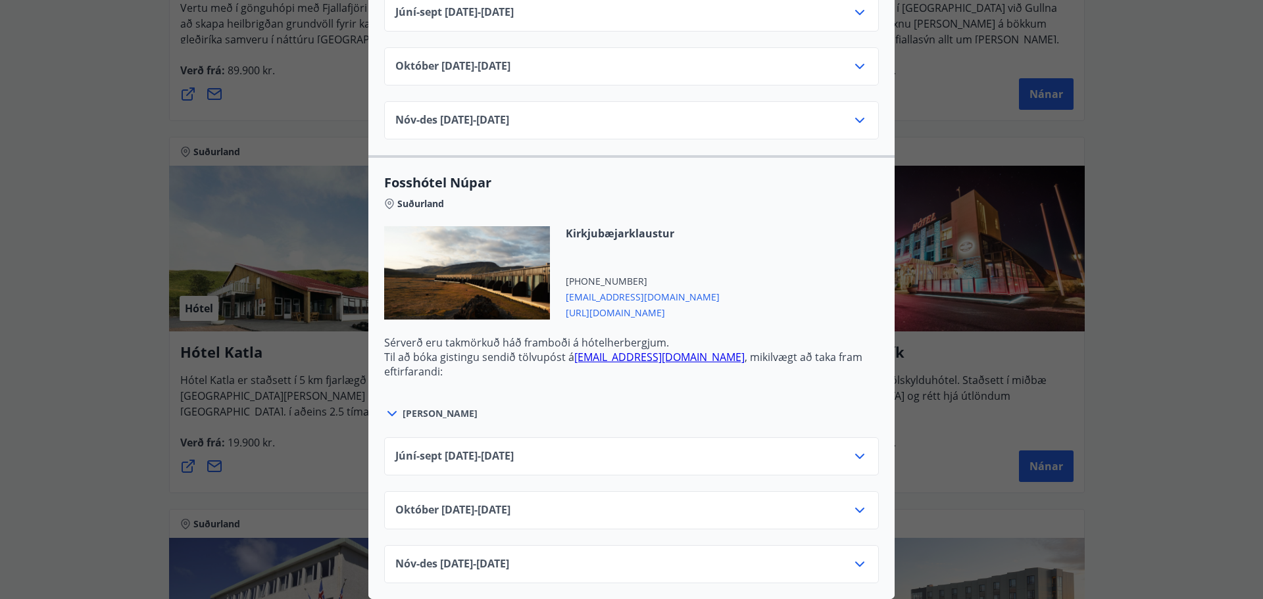
click at [856, 453] on icon at bounding box center [860, 457] width 16 height 16
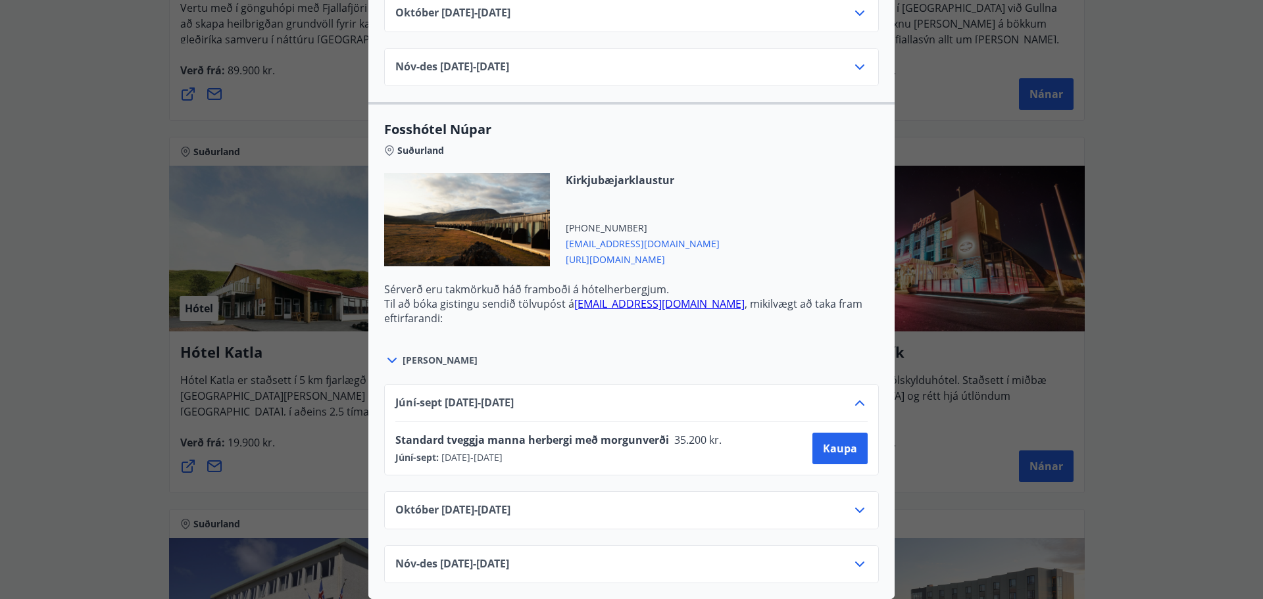
click at [856, 453] on button "Kaupa" at bounding box center [840, 449] width 55 height 32
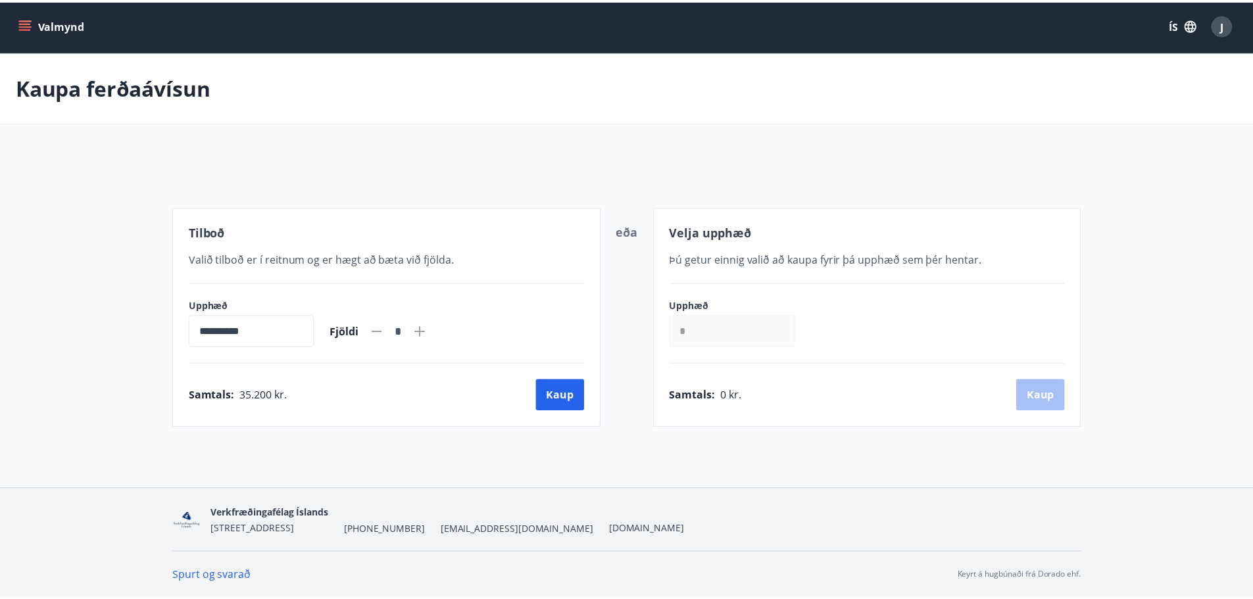
scroll to position [2, 0]
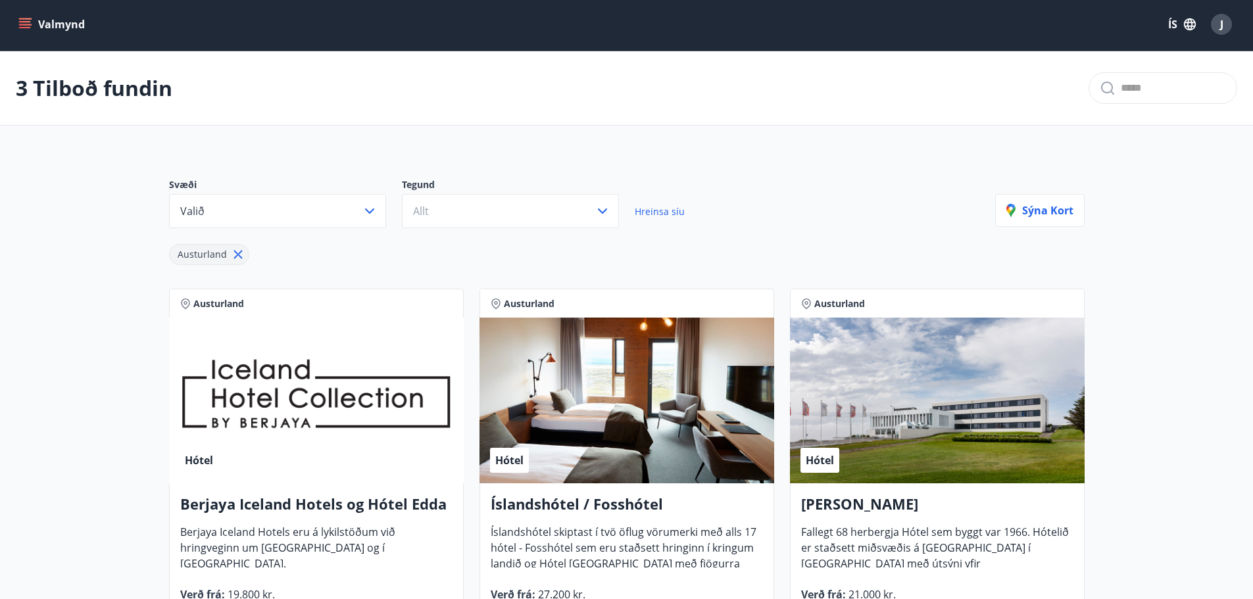
click at [239, 251] on icon at bounding box center [238, 255] width 9 height 9
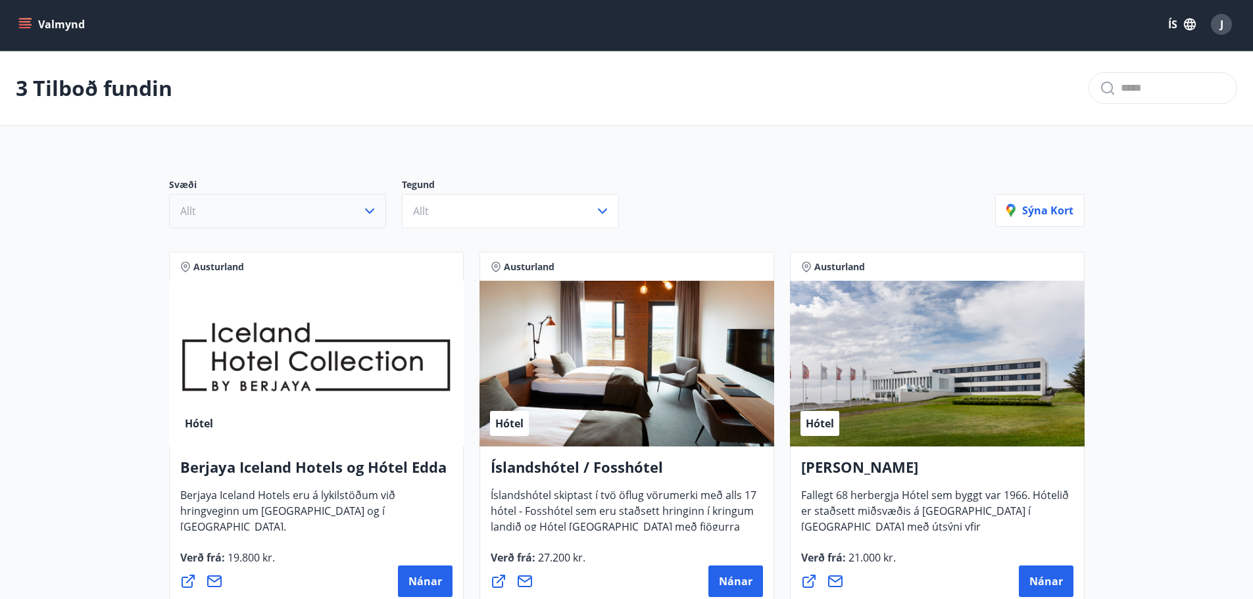
click at [322, 209] on button "Allt" at bounding box center [277, 211] width 217 height 34
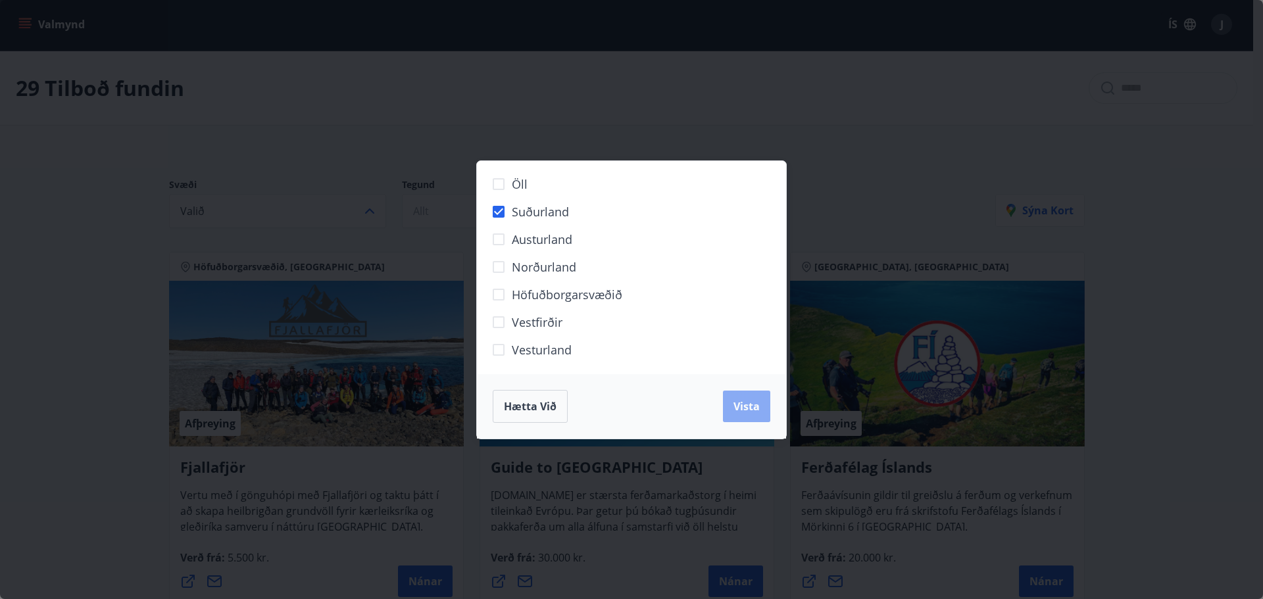
click at [743, 406] on span "Vista" at bounding box center [747, 406] width 26 height 14
